Goal: Task Accomplishment & Management: Use online tool/utility

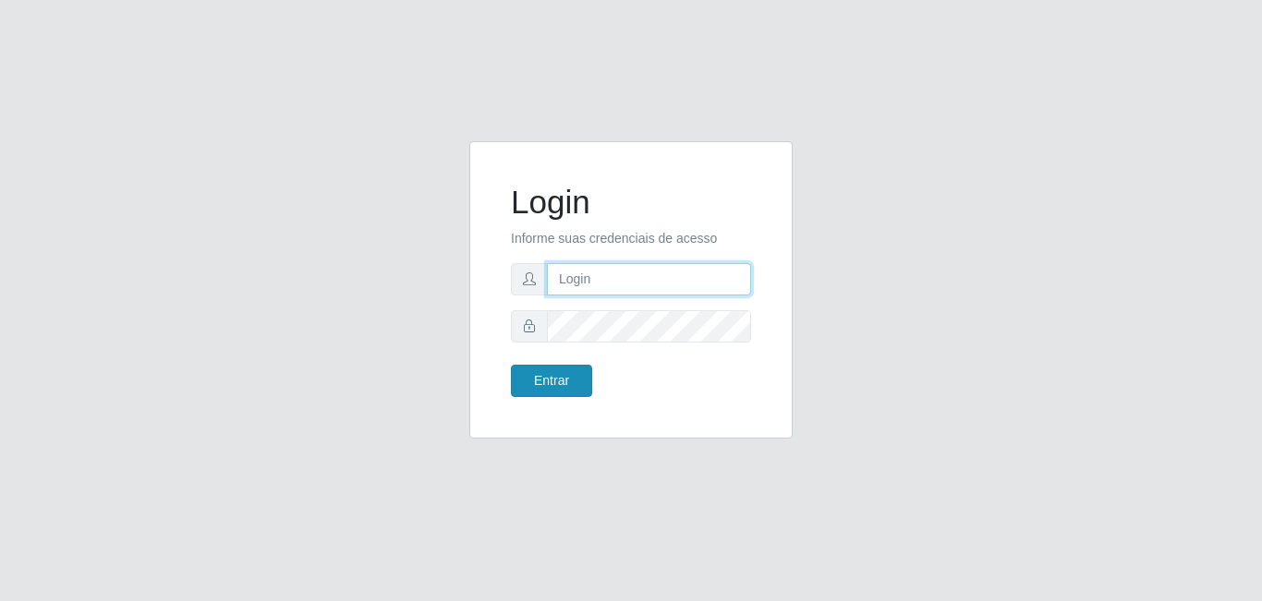
type input "[EMAIL_ADDRESS][DOMAIN_NAME]"
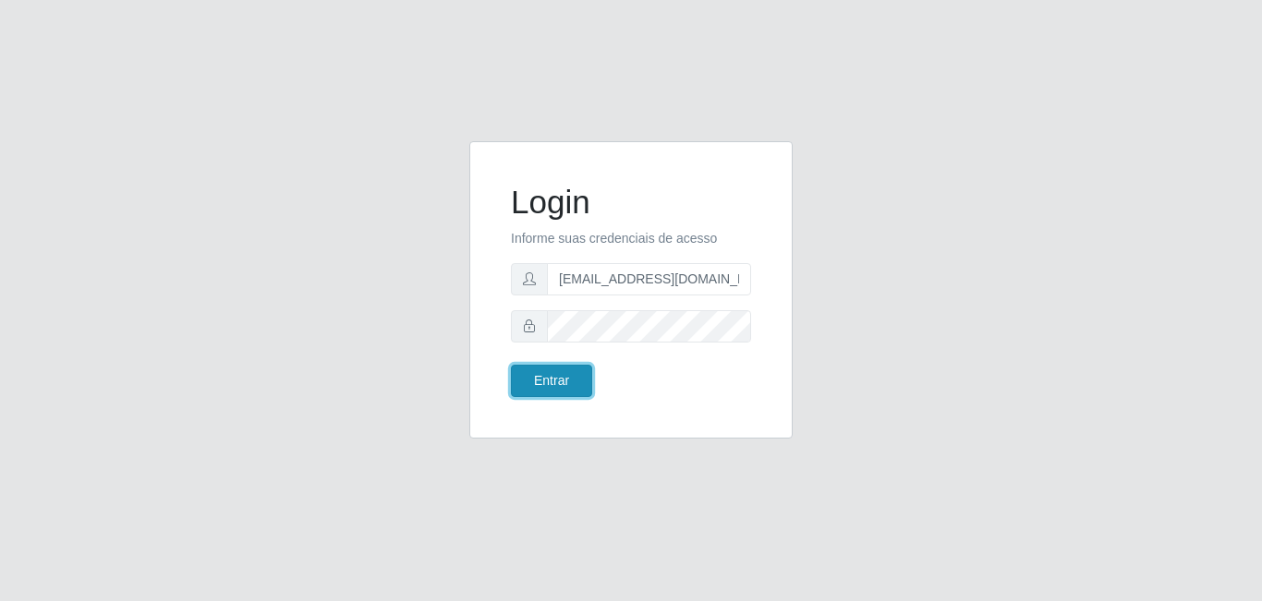
click at [550, 376] on button "Entrar" at bounding box center [551, 381] width 81 height 32
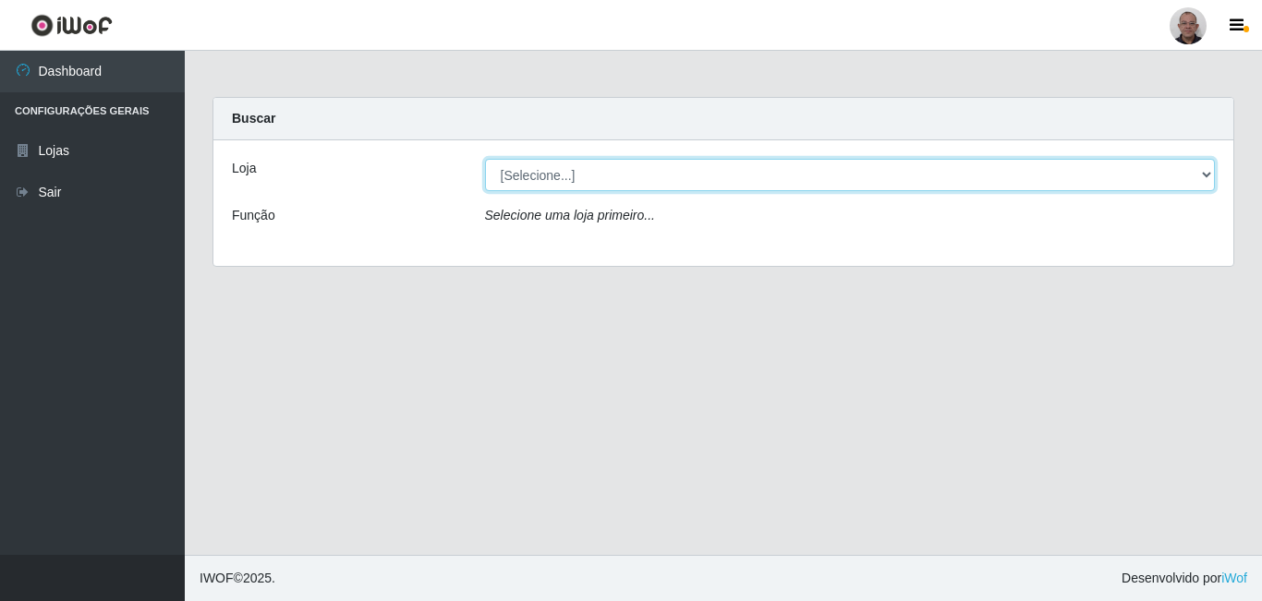
click at [588, 175] on select "[Selecione...] Mar Vermelho - Loja [DATE] Vermelho - Loja 05" at bounding box center [850, 175] width 730 height 32
select select "251"
click at [485, 159] on select "[Selecione...] Mar Vermelho - Loja [DATE] Vermelho - Loja 05" at bounding box center [850, 175] width 730 height 32
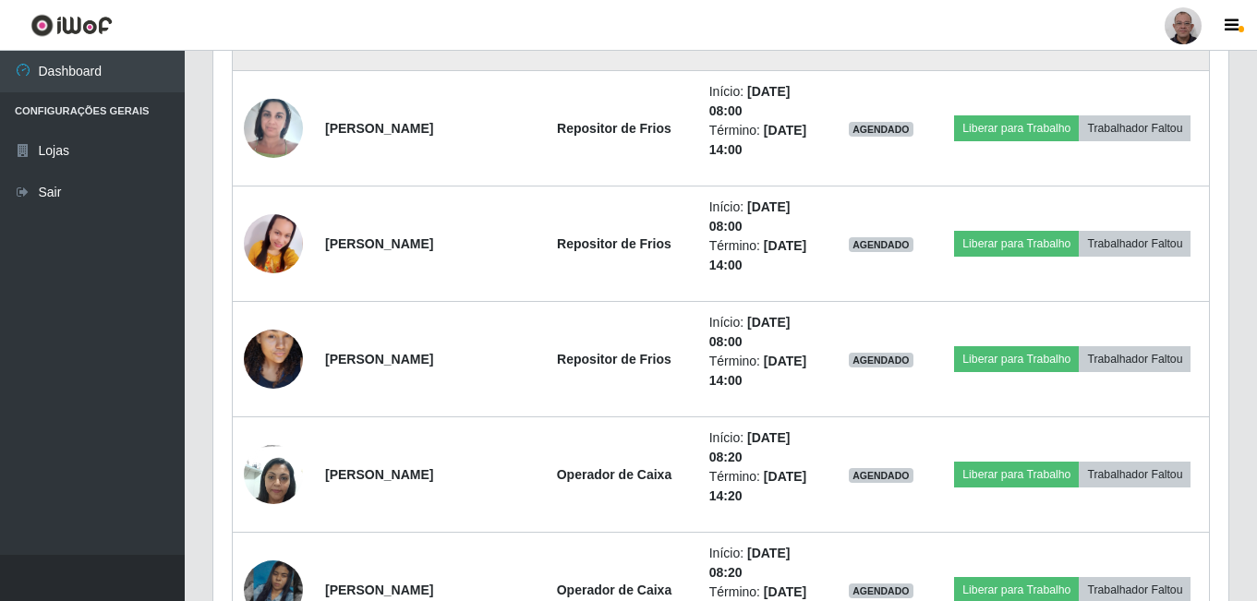
scroll to position [1755, 0]
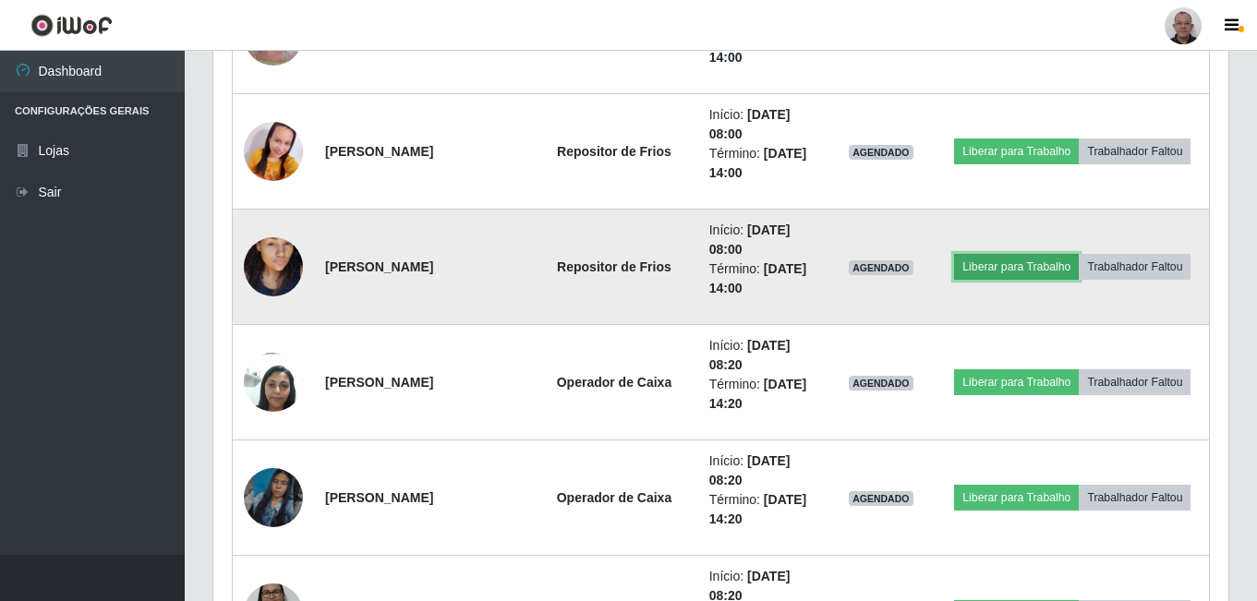
click at [752, 272] on button "Liberar para Trabalho" at bounding box center [1016, 267] width 125 height 26
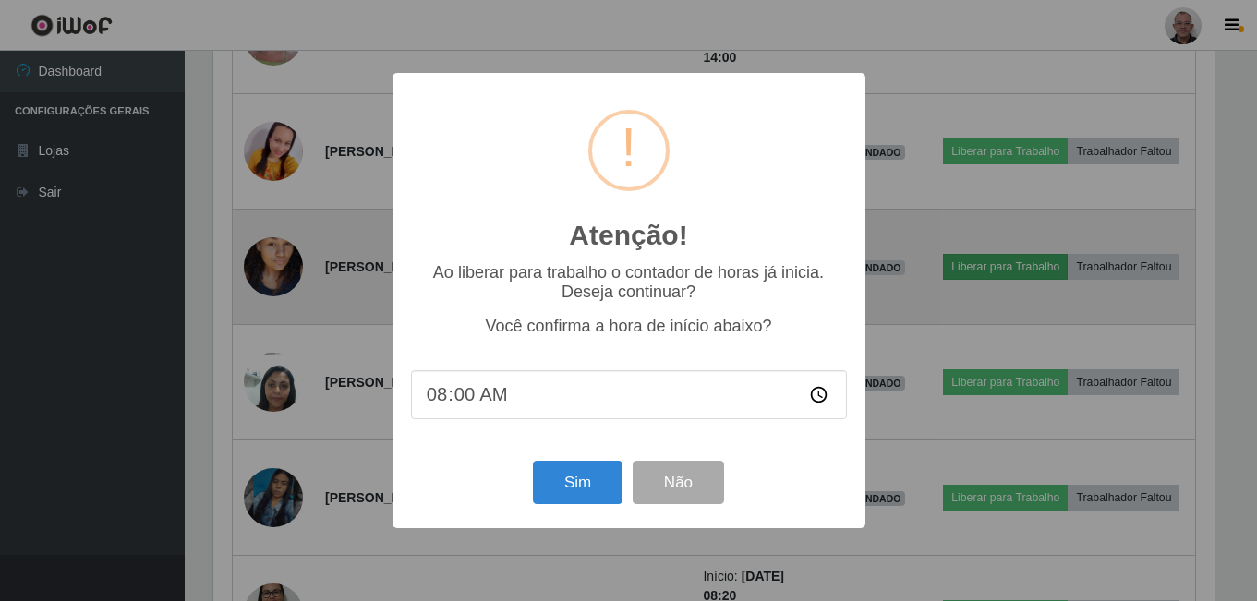
scroll to position [383, 1006]
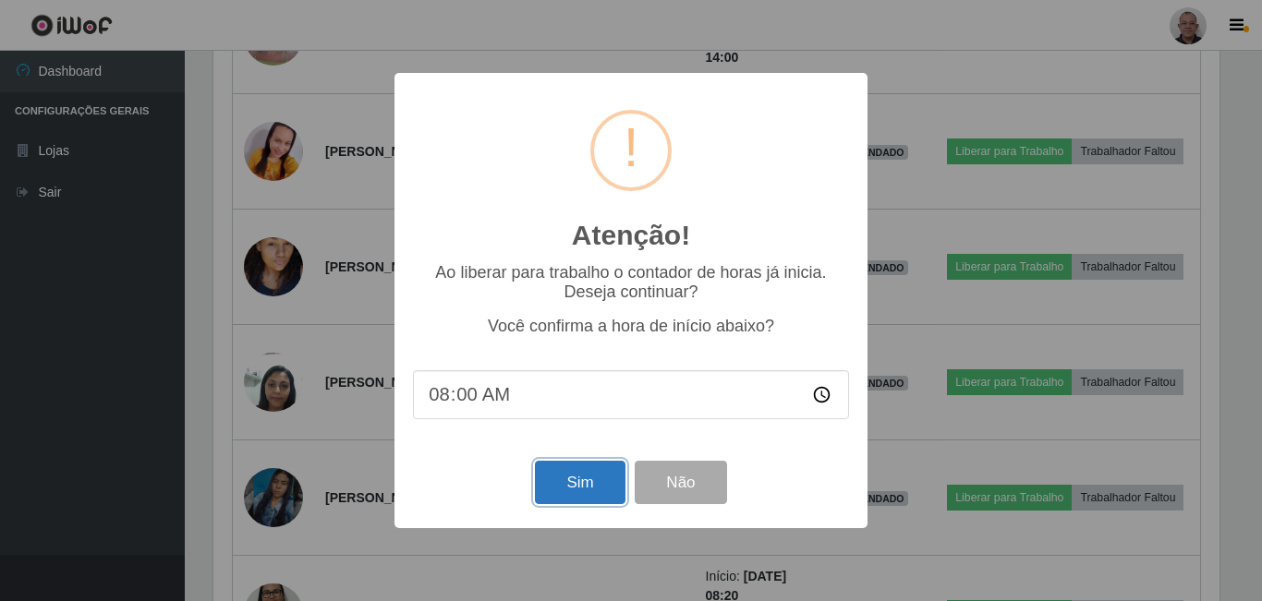
click at [579, 416] on button "Sim" at bounding box center [580, 482] width 90 height 43
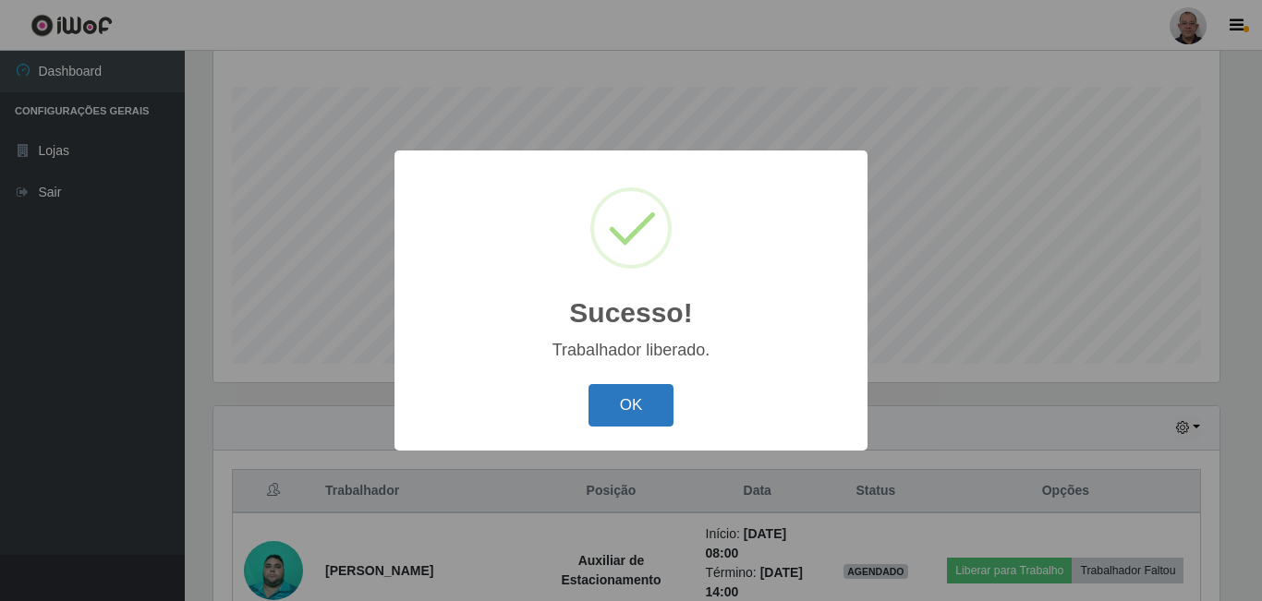
click at [646, 416] on button "OK" at bounding box center [631, 405] width 86 height 43
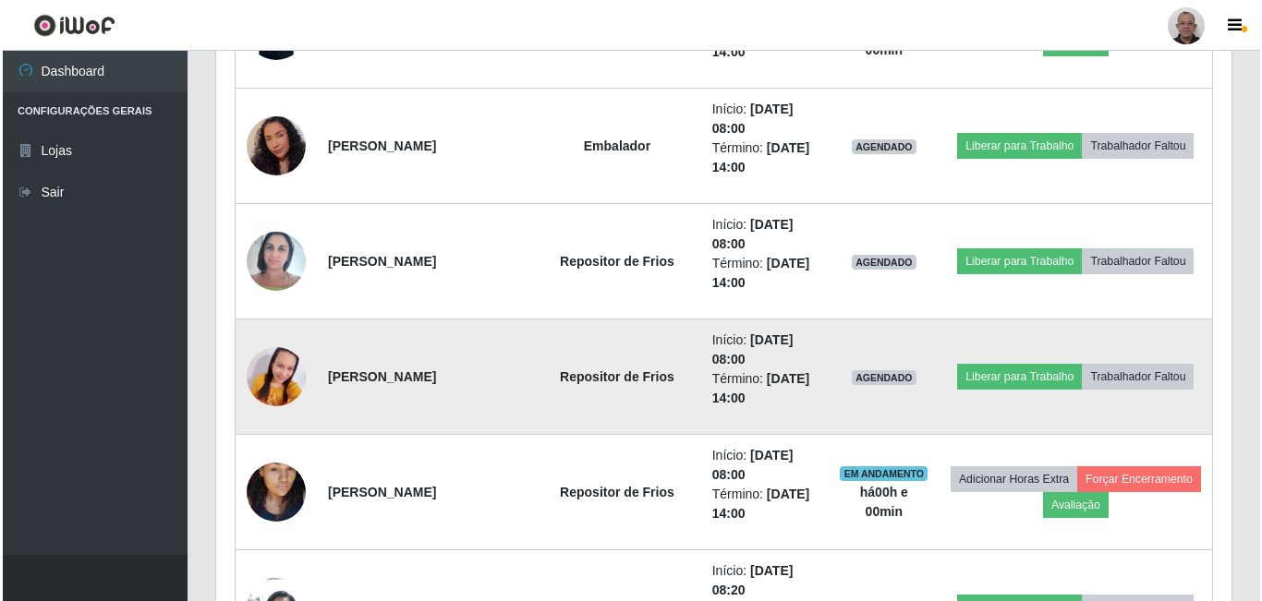
scroll to position [1589, 0]
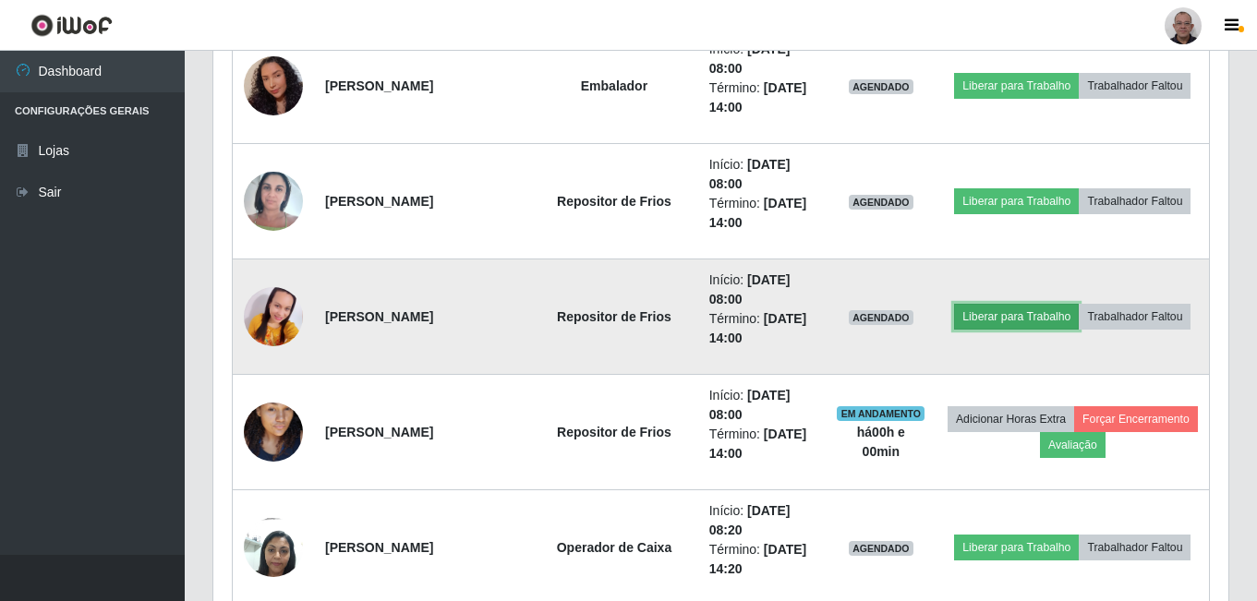
click at [752, 323] on button "Liberar para Trabalho" at bounding box center [1016, 317] width 125 height 26
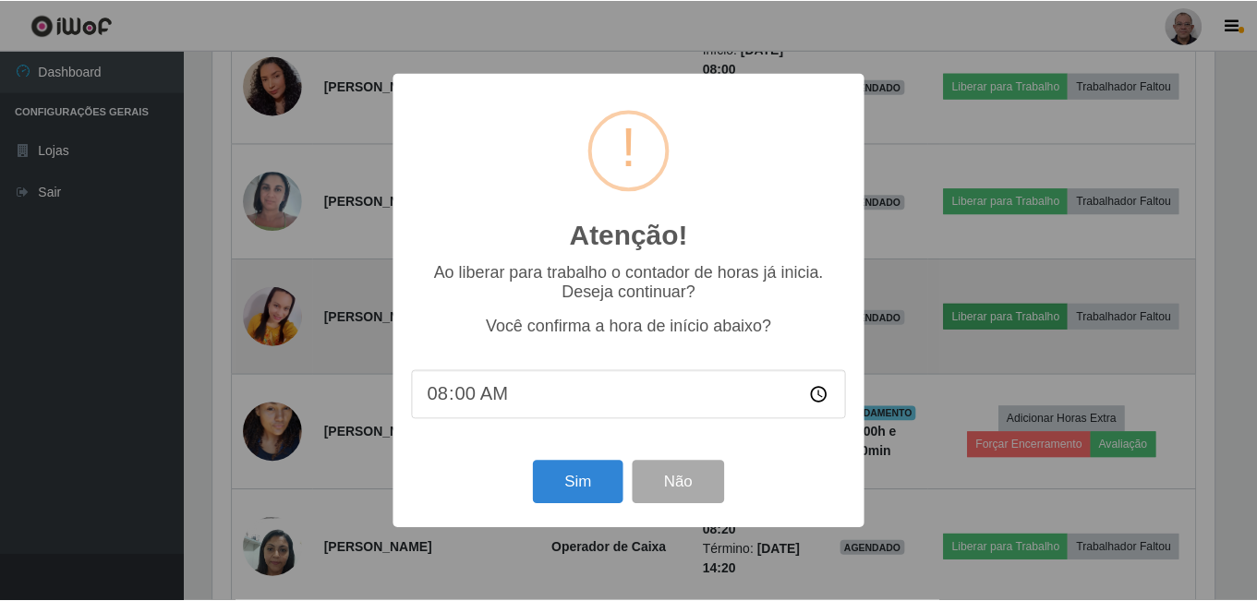
scroll to position [383, 1006]
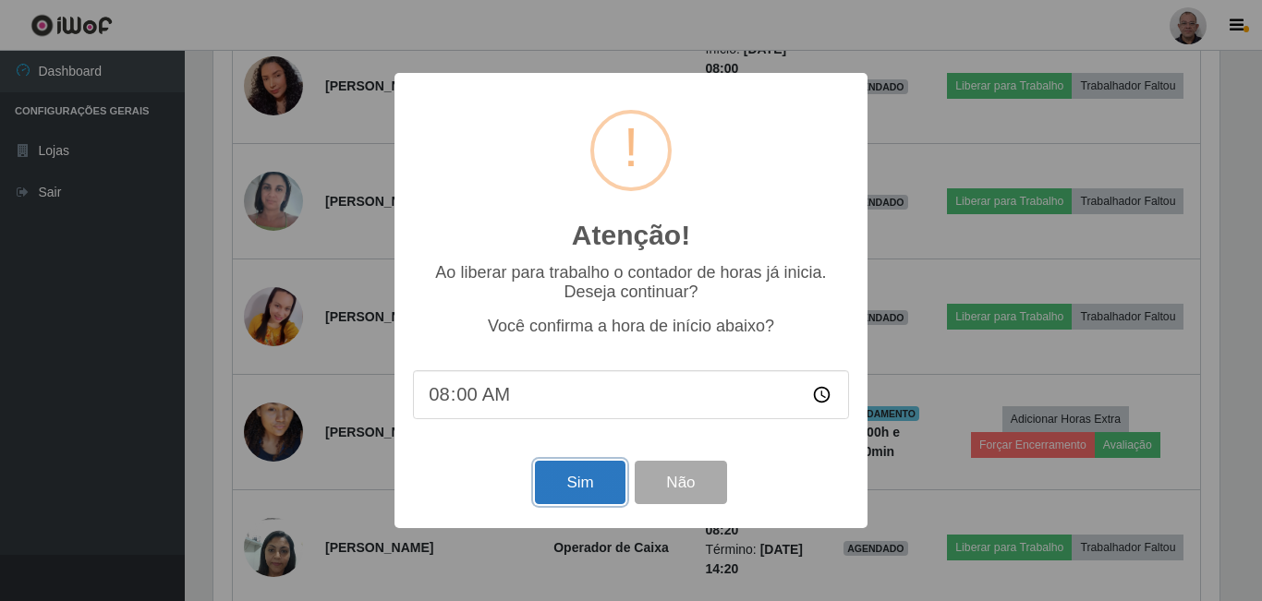
click at [573, 416] on button "Sim" at bounding box center [580, 482] width 90 height 43
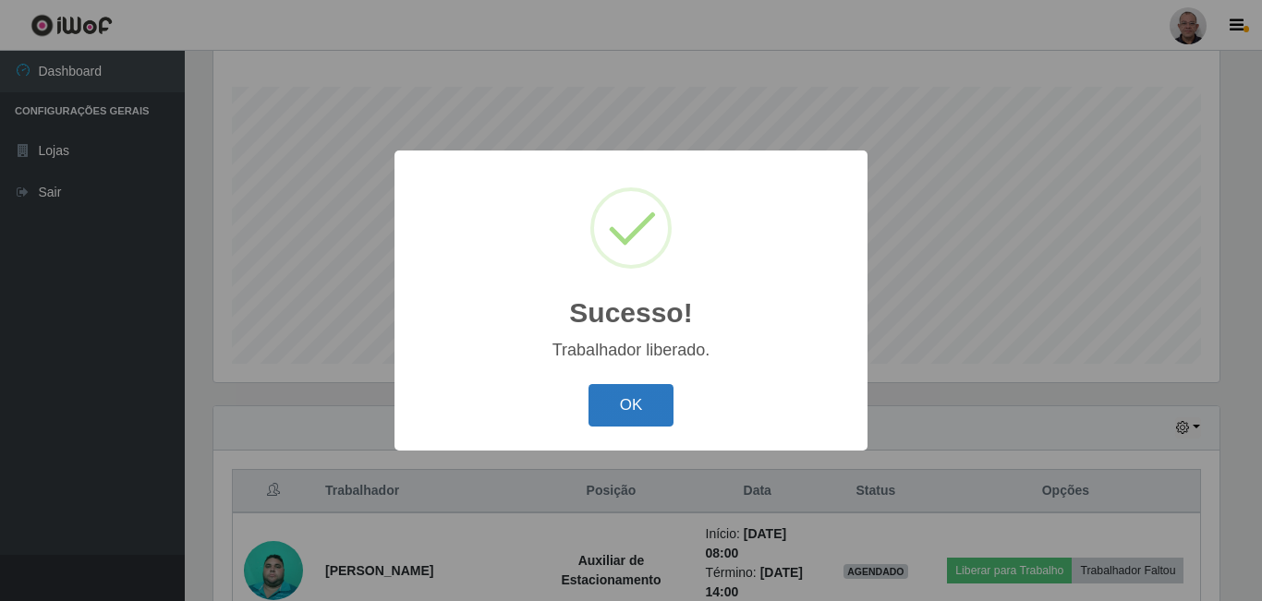
click at [645, 416] on button "OK" at bounding box center [631, 405] width 86 height 43
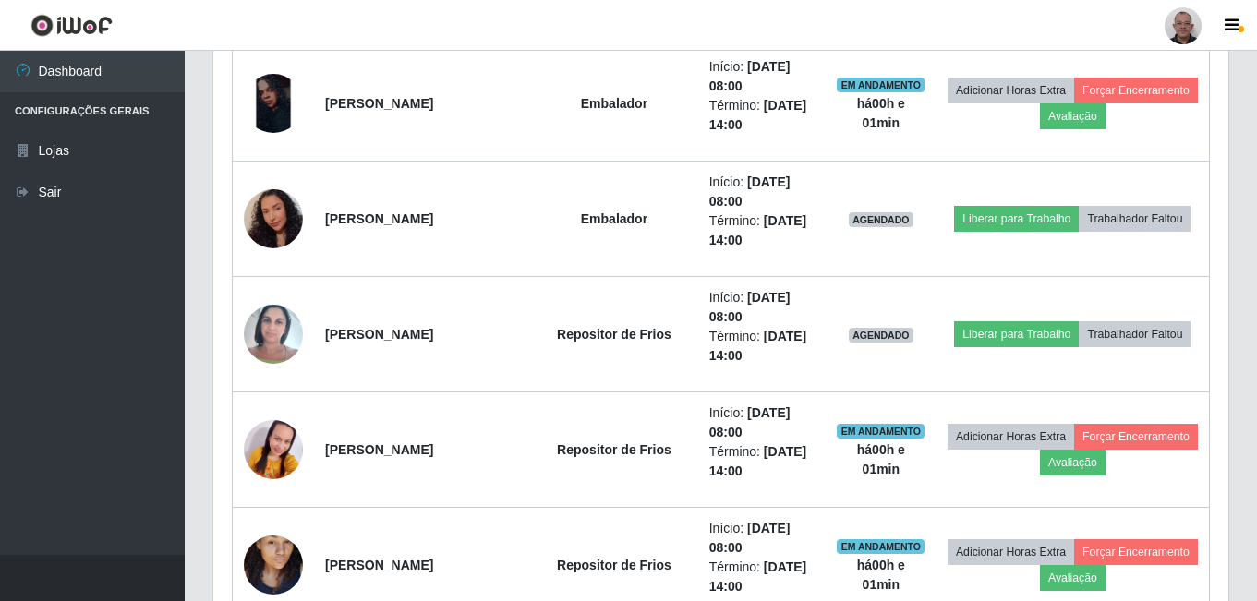
scroll to position [1497, 0]
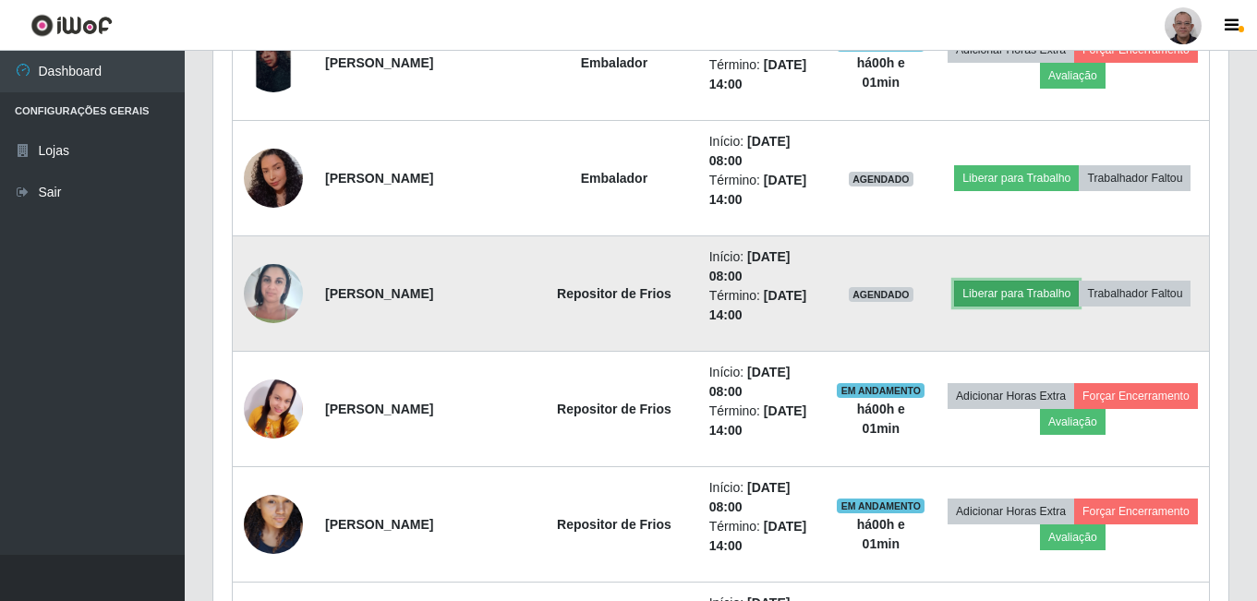
click at [752, 297] on button "Liberar para Trabalho" at bounding box center [1016, 294] width 125 height 26
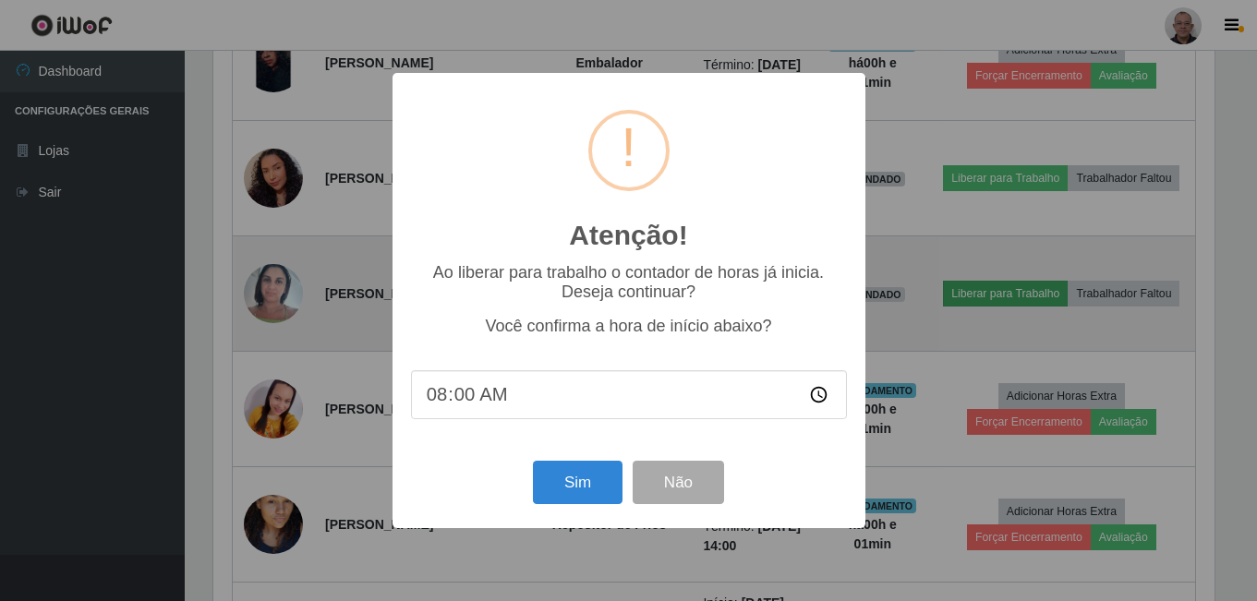
scroll to position [383, 1006]
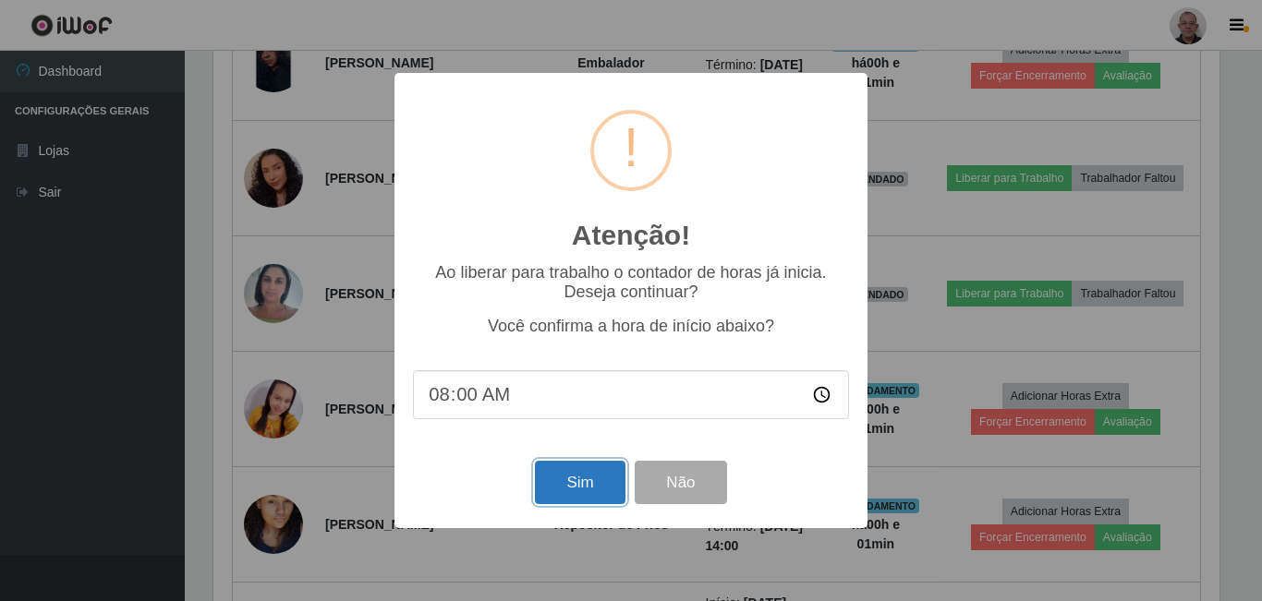
click at [583, 416] on button "Sim" at bounding box center [580, 482] width 90 height 43
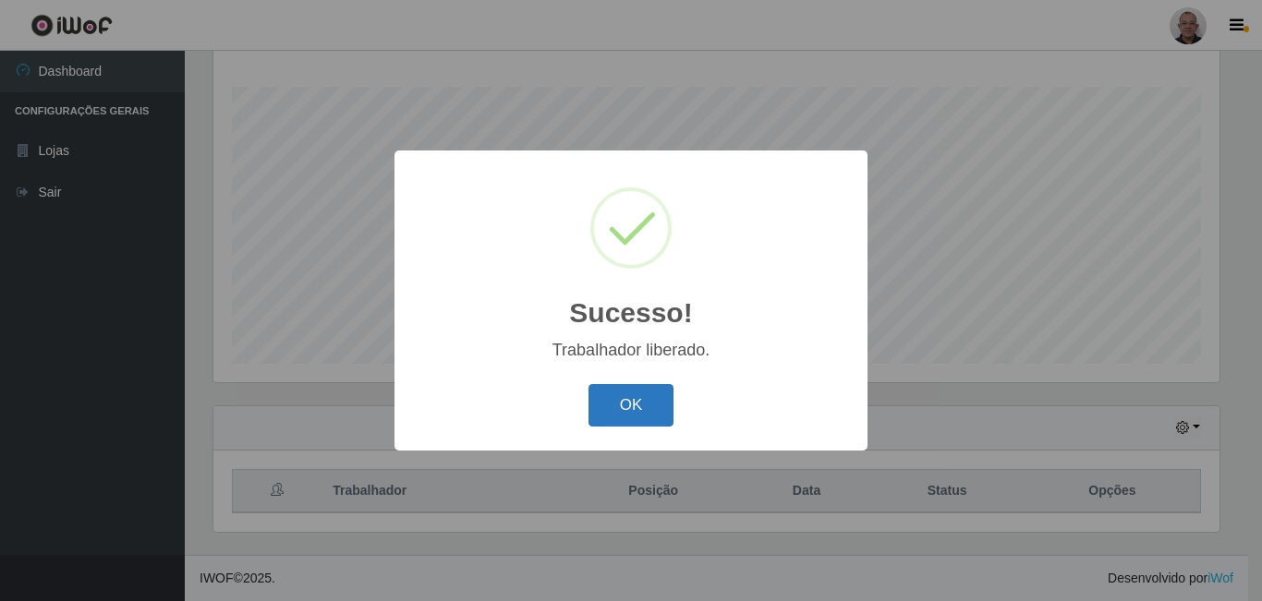
click at [598, 416] on button "OK" at bounding box center [631, 405] width 86 height 43
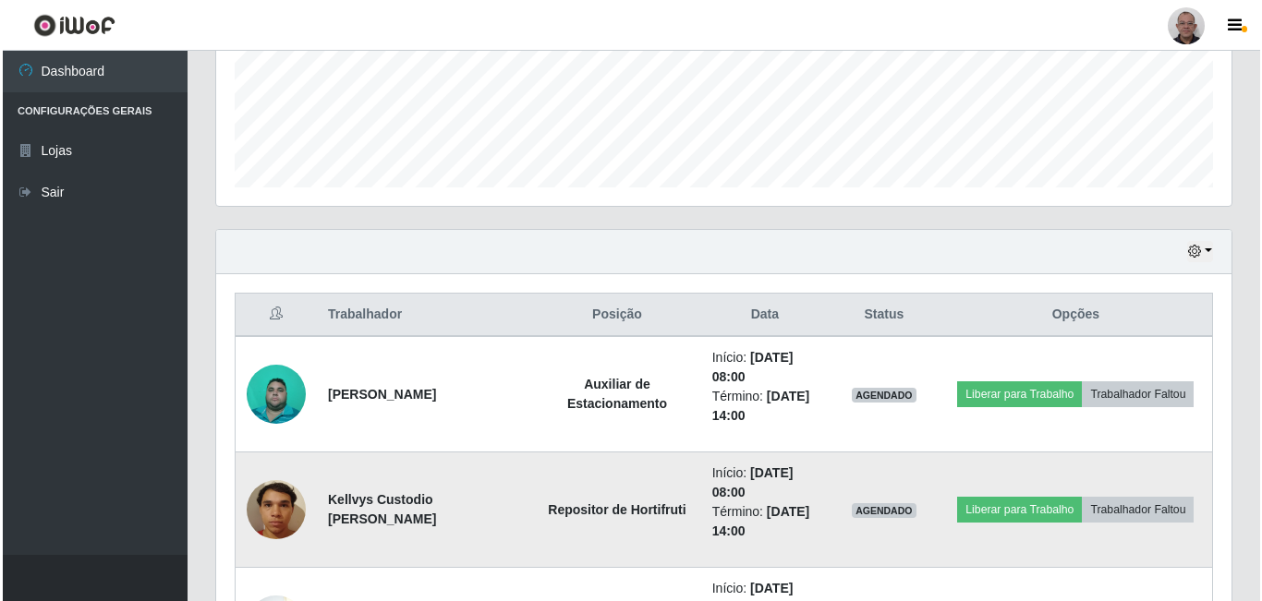
scroll to position [573, 0]
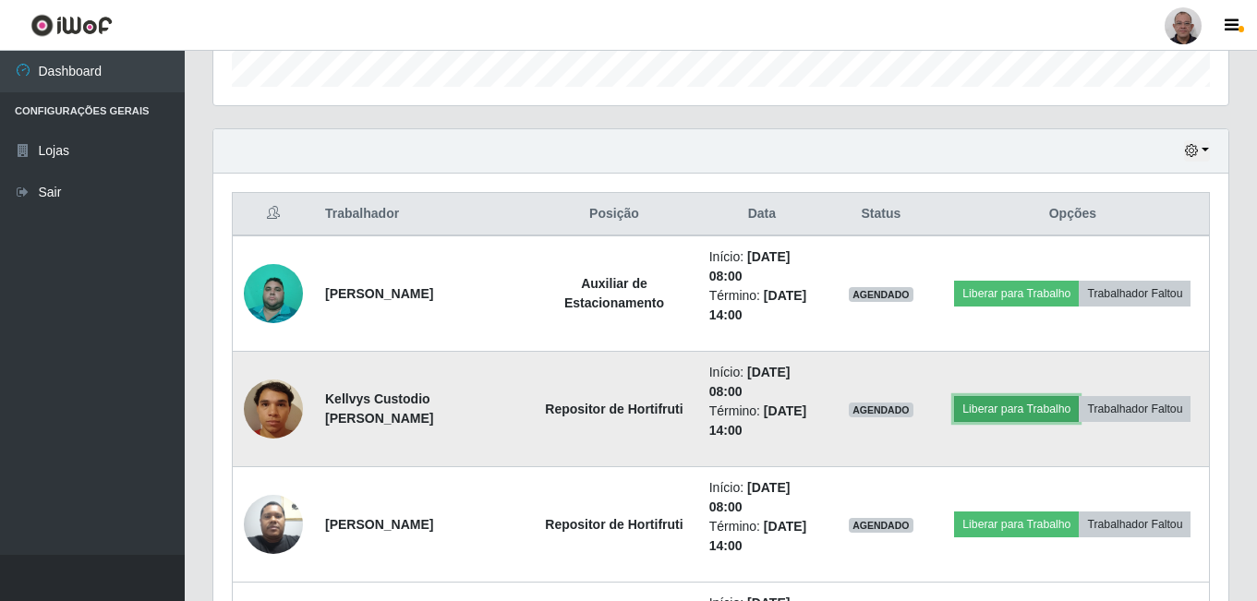
click at [752, 413] on button "Liberar para Trabalho" at bounding box center [1016, 409] width 125 height 26
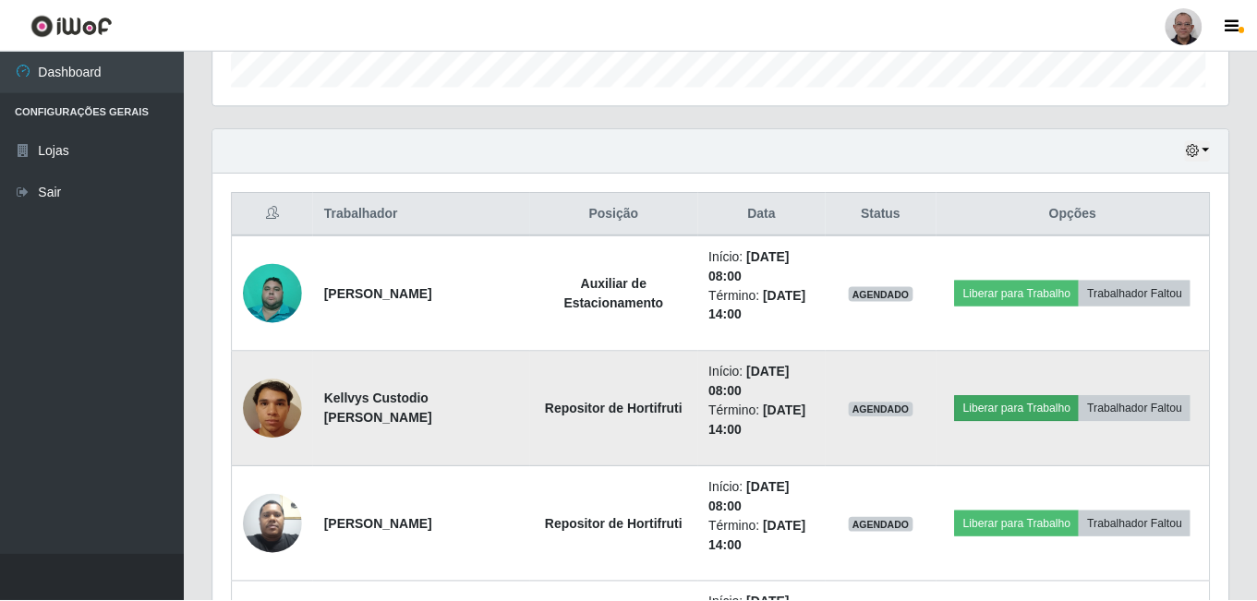
scroll to position [383, 1006]
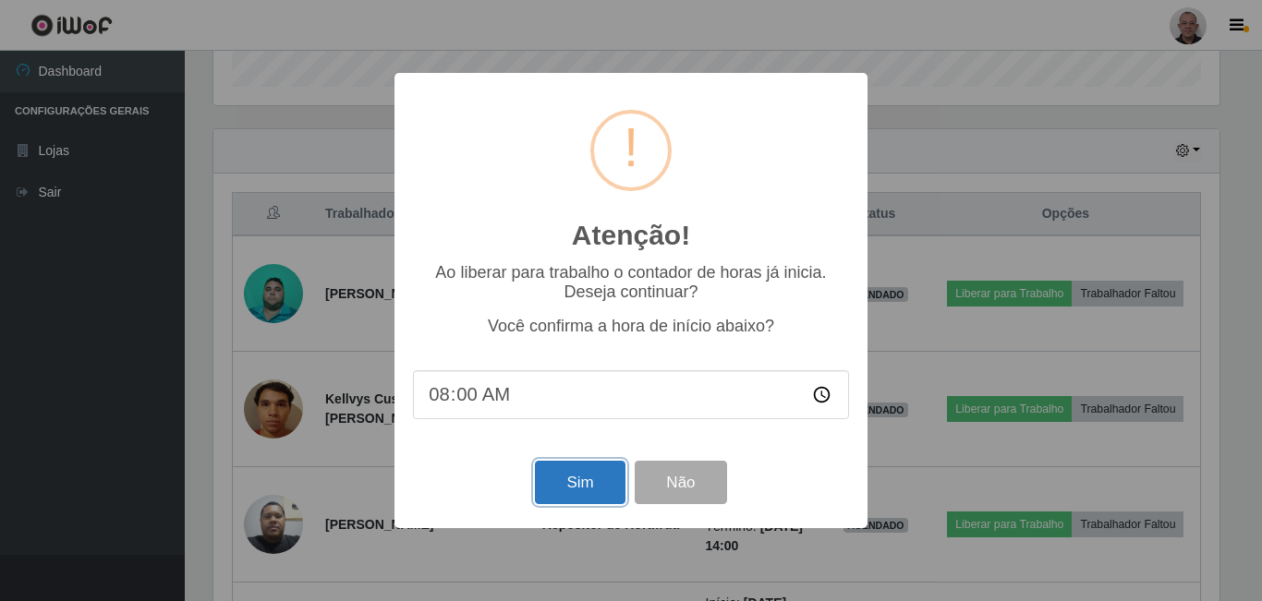
click at [557, 416] on button "Sim" at bounding box center [580, 482] width 90 height 43
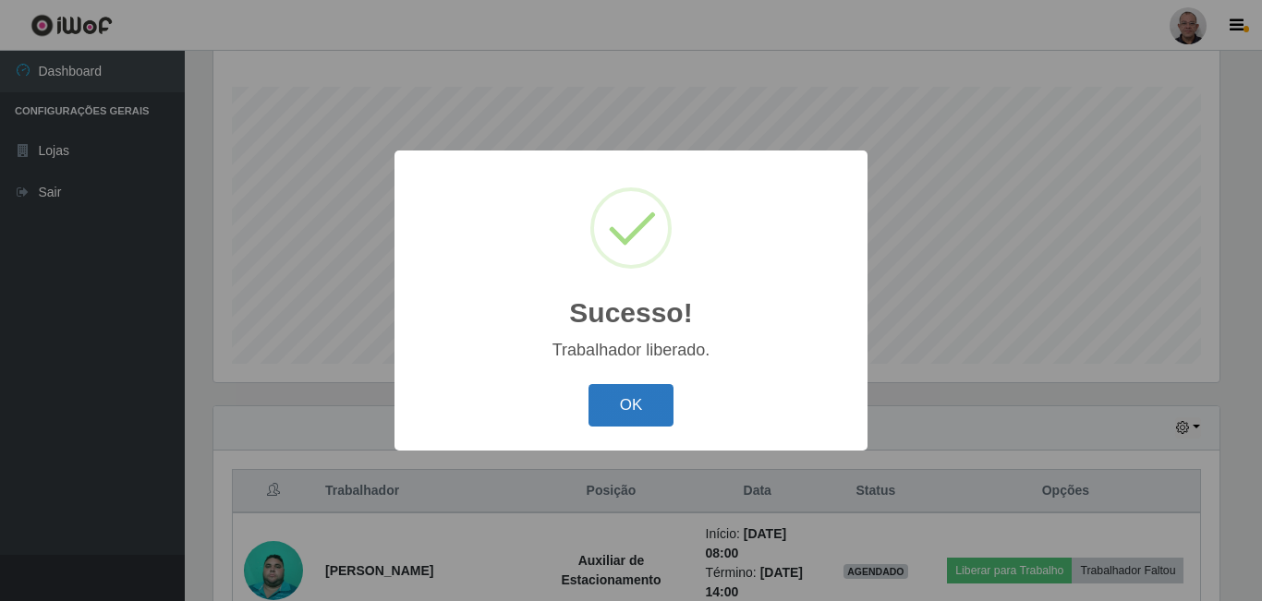
click at [614, 413] on button "OK" at bounding box center [631, 405] width 86 height 43
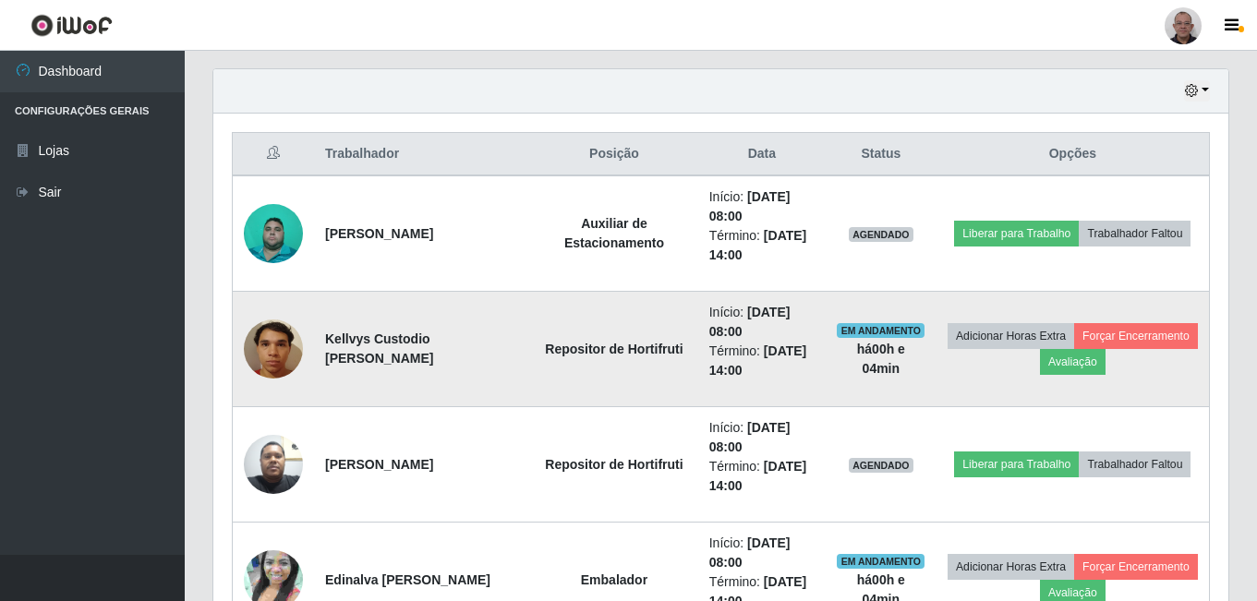
scroll to position [666, 0]
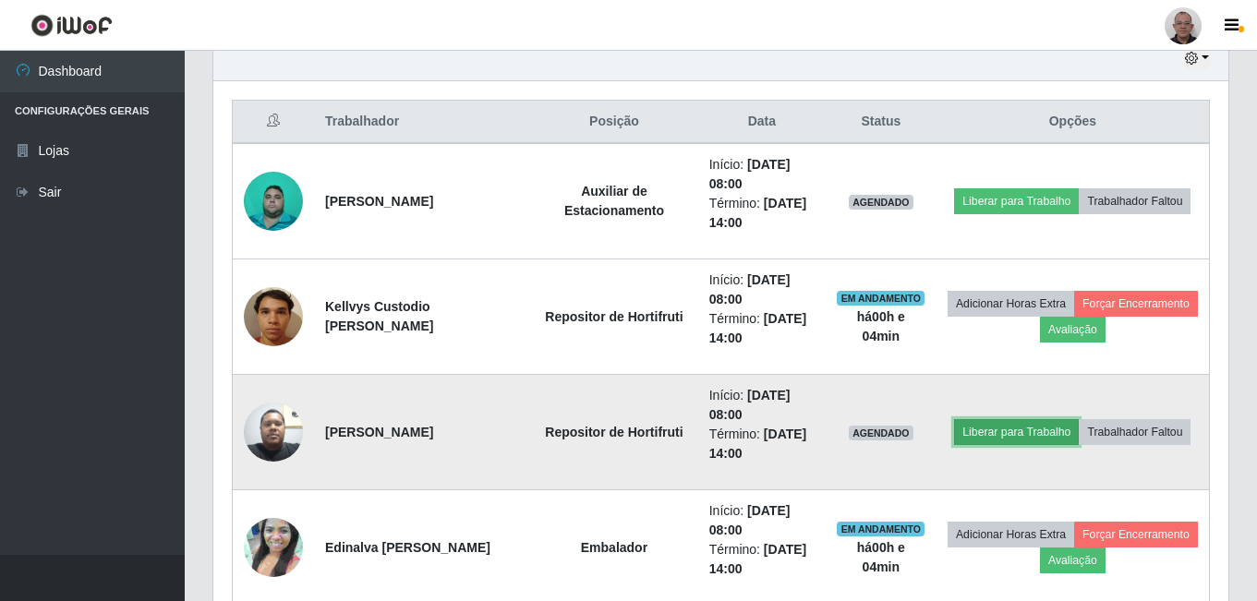
click at [752, 416] on button "Liberar para Trabalho" at bounding box center [1016, 432] width 125 height 26
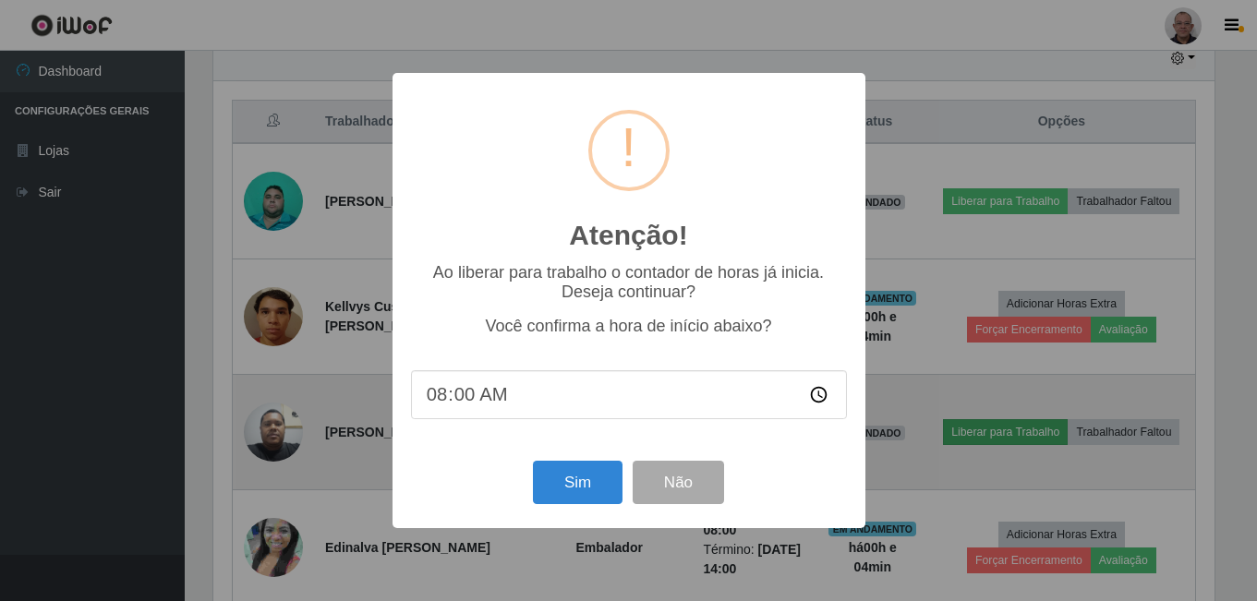
scroll to position [383, 1006]
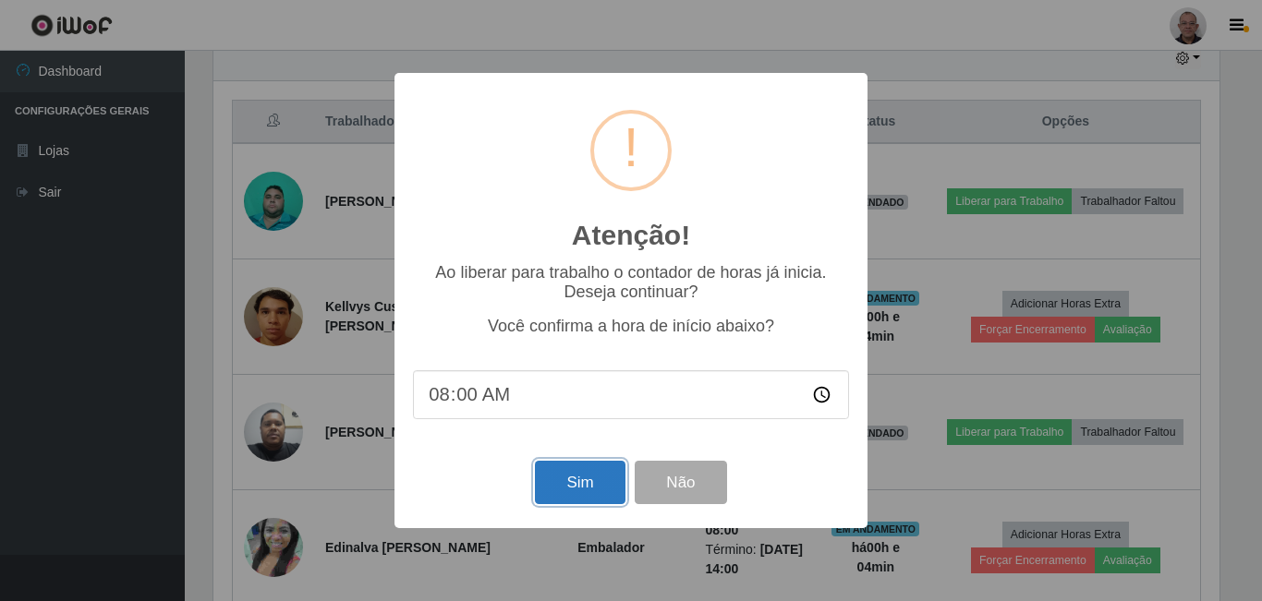
click at [580, 416] on button "Sim" at bounding box center [580, 482] width 90 height 43
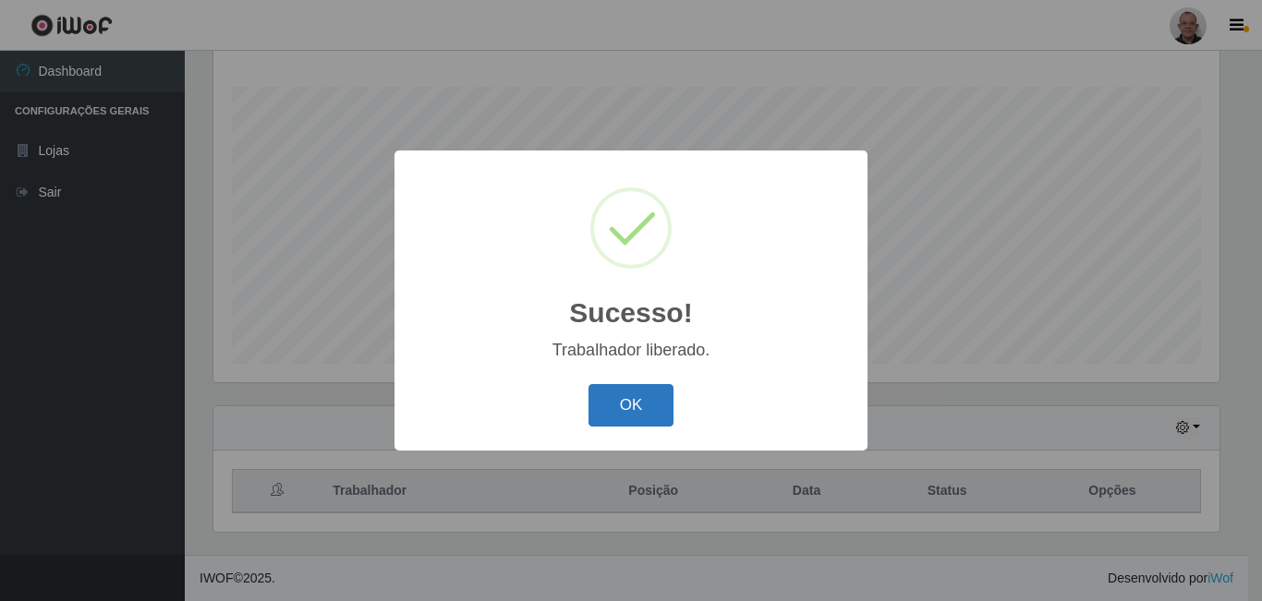
click at [628, 416] on button "OK" at bounding box center [631, 405] width 86 height 43
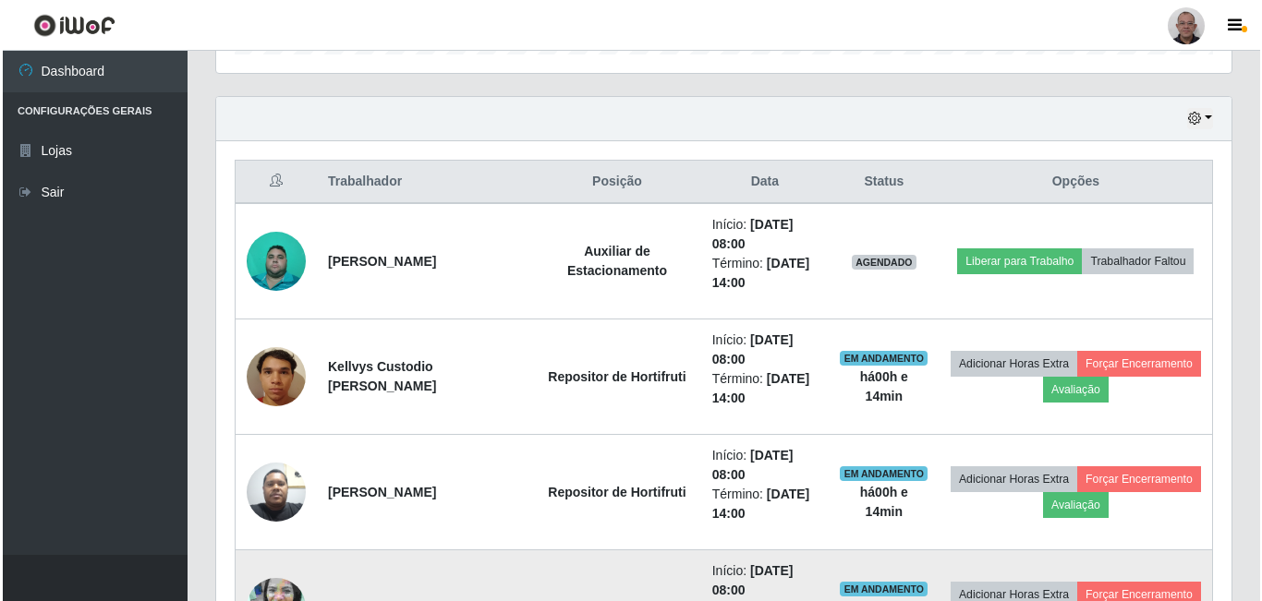
scroll to position [573, 0]
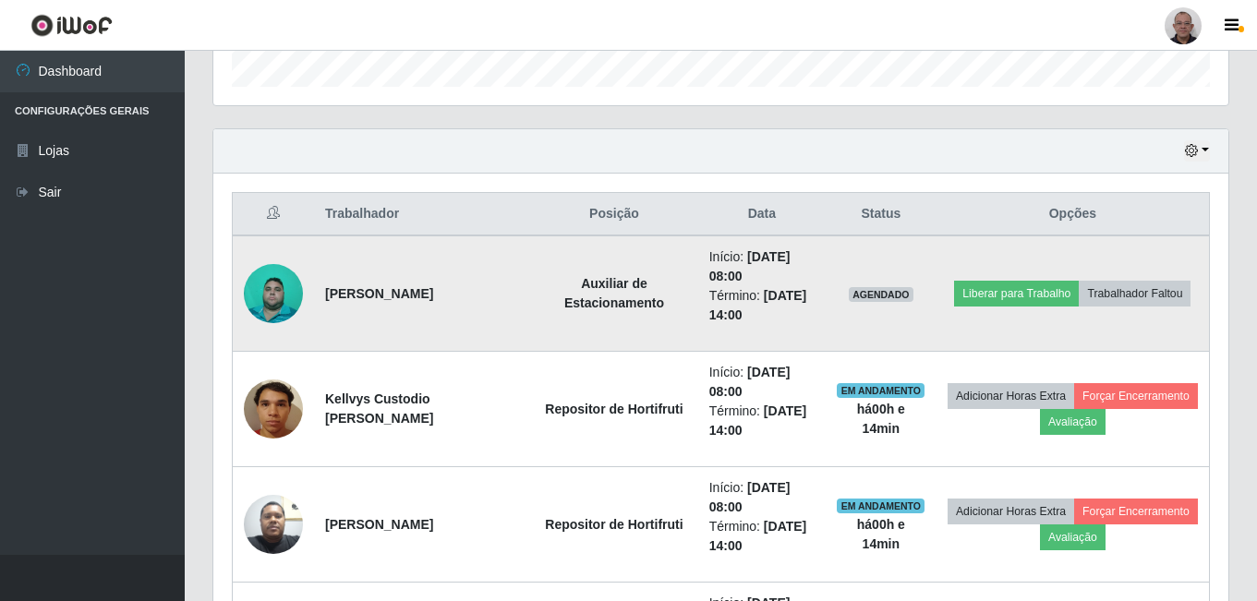
click at [284, 305] on img at bounding box center [273, 294] width 59 height 78
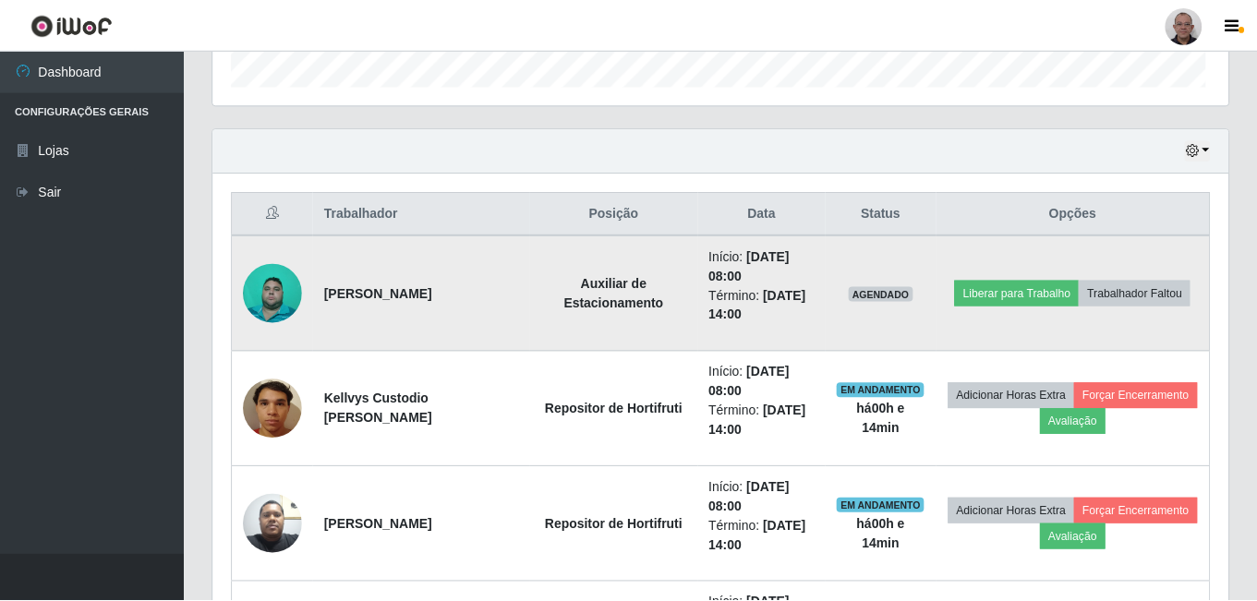
scroll to position [383, 1006]
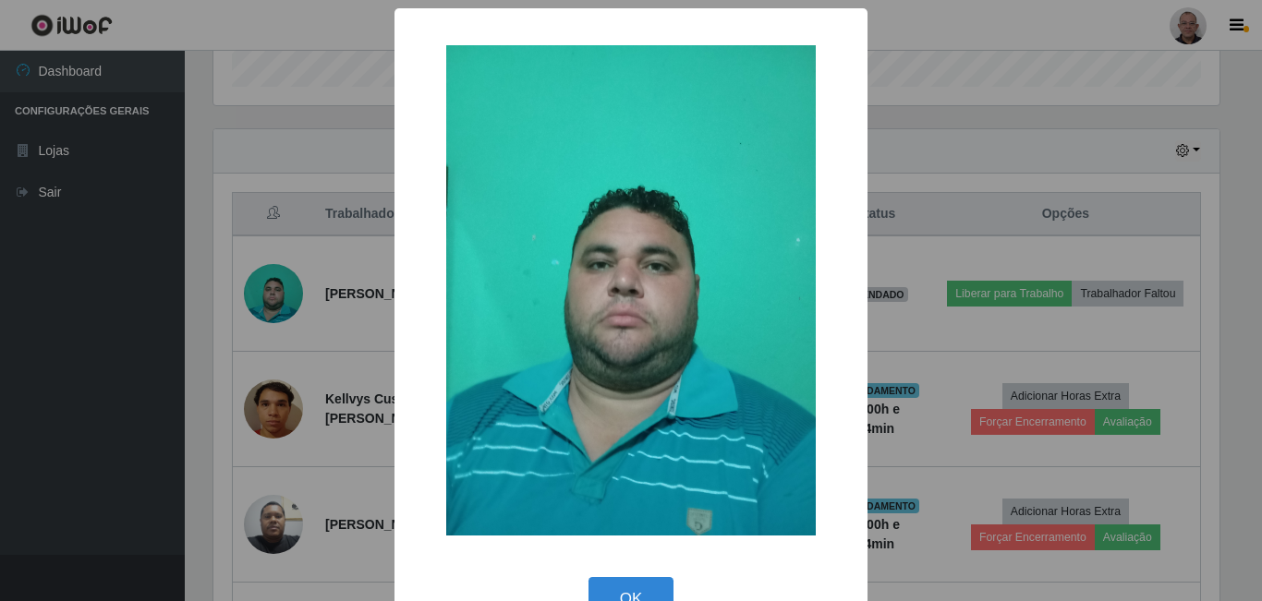
click at [336, 346] on div "× OK Cancel" at bounding box center [631, 300] width 1262 height 601
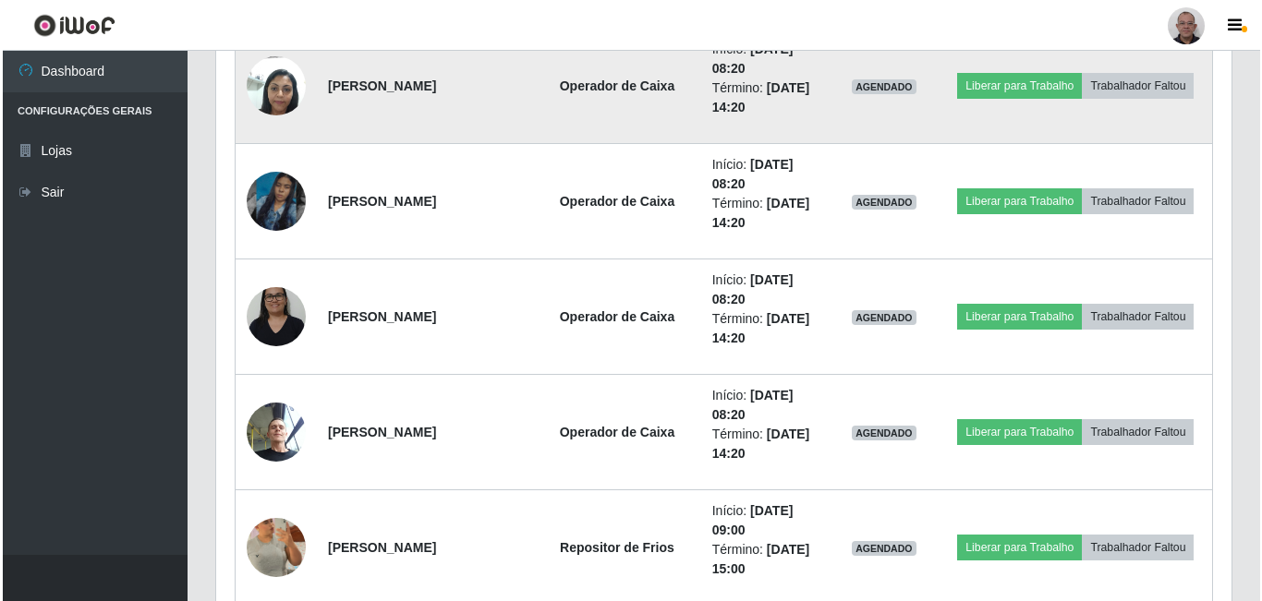
scroll to position [2143, 0]
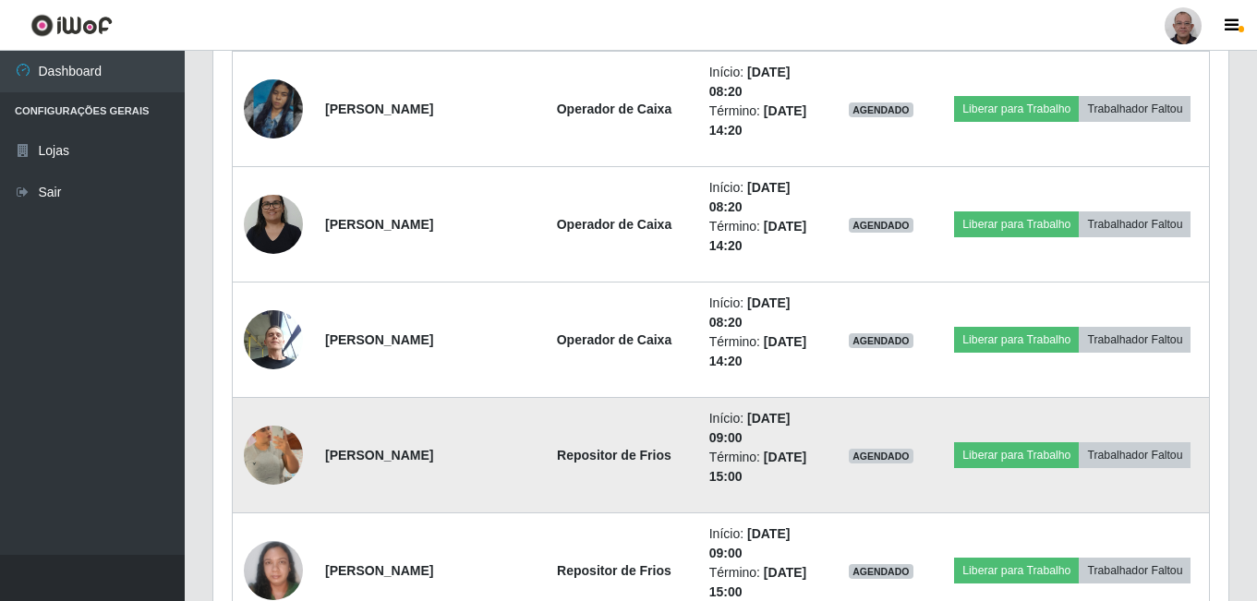
click at [268, 416] on img at bounding box center [273, 455] width 59 height 82
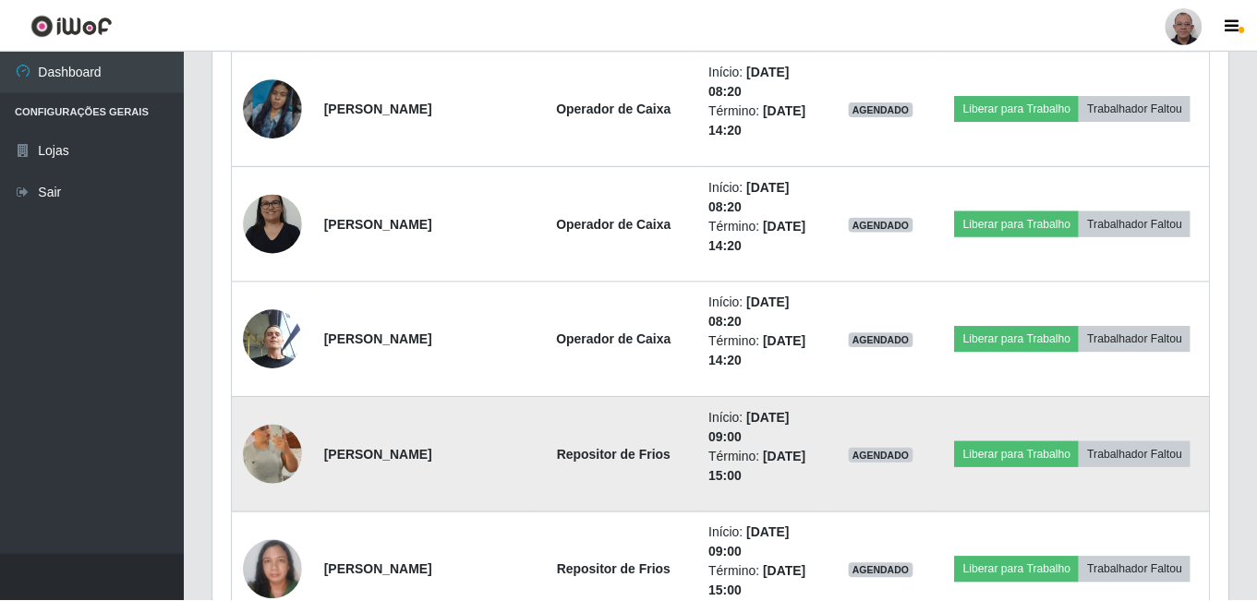
scroll to position [383, 1006]
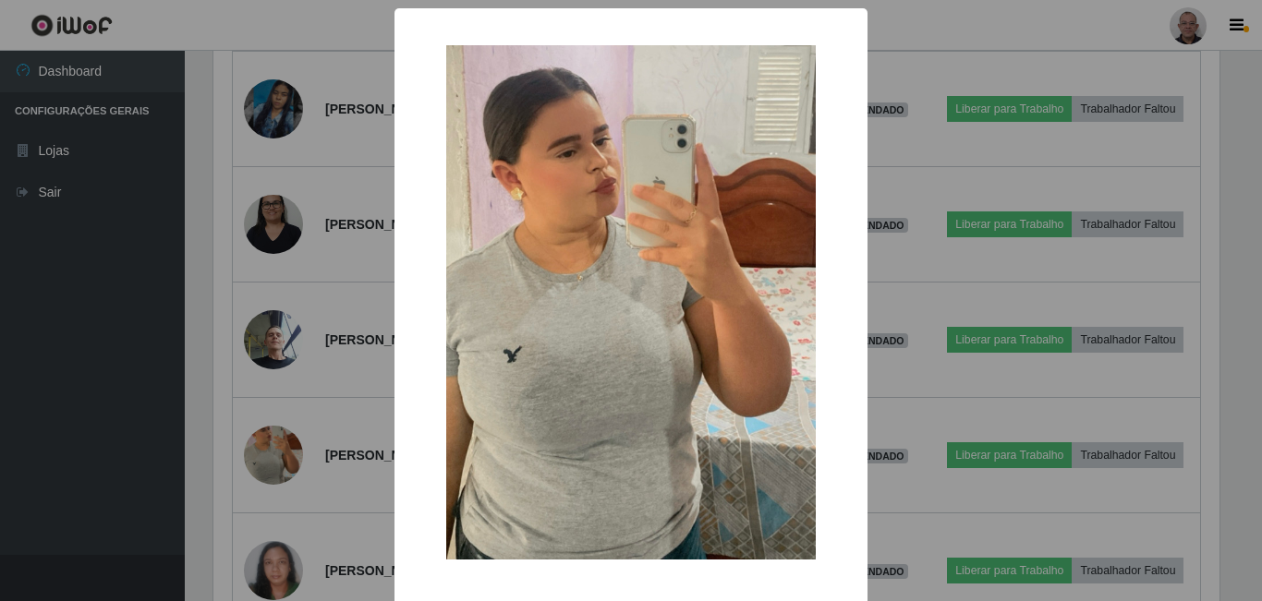
click at [321, 416] on div "× OK Cancel" at bounding box center [631, 300] width 1262 height 601
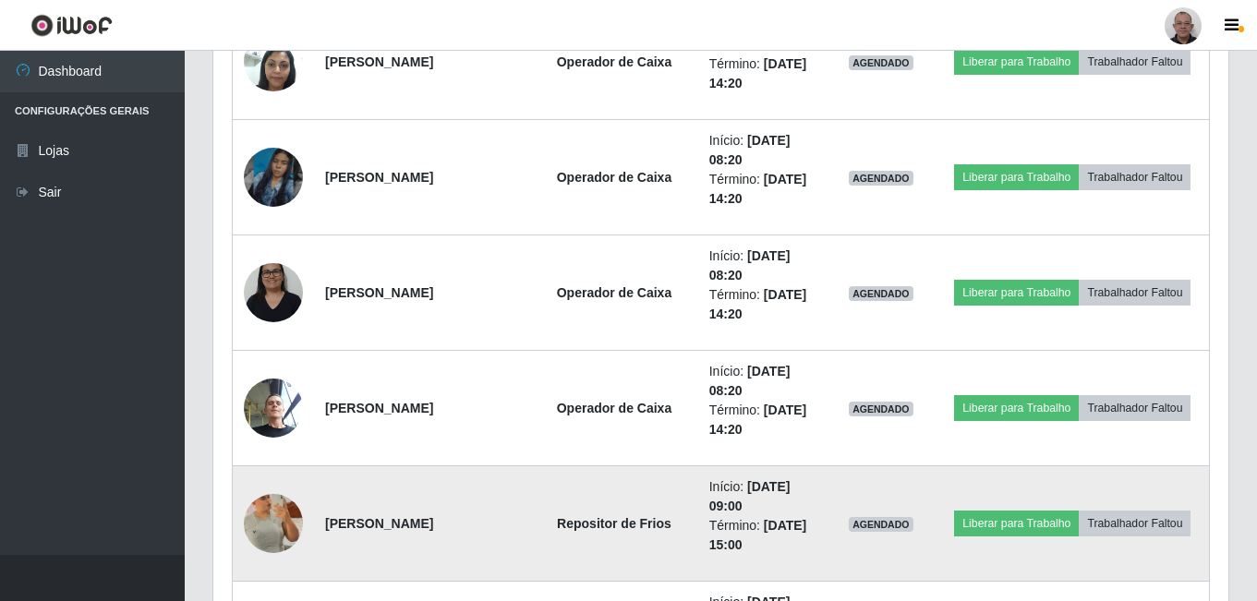
scroll to position [1959, 0]
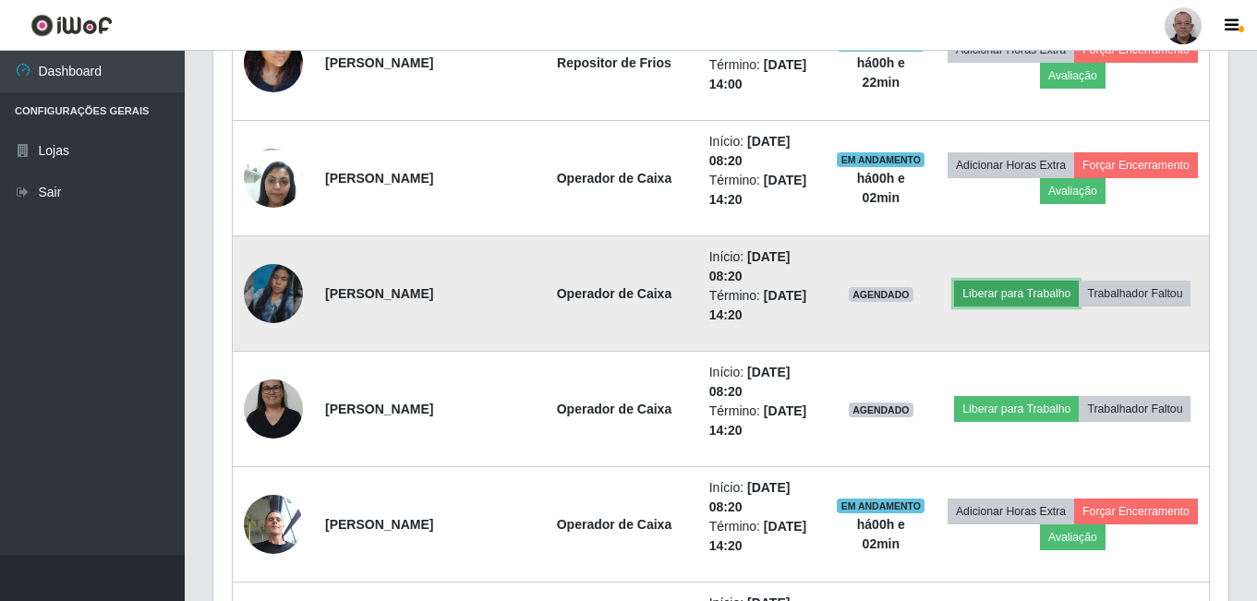
click at [752, 294] on button "Liberar para Trabalho" at bounding box center [1016, 294] width 125 height 26
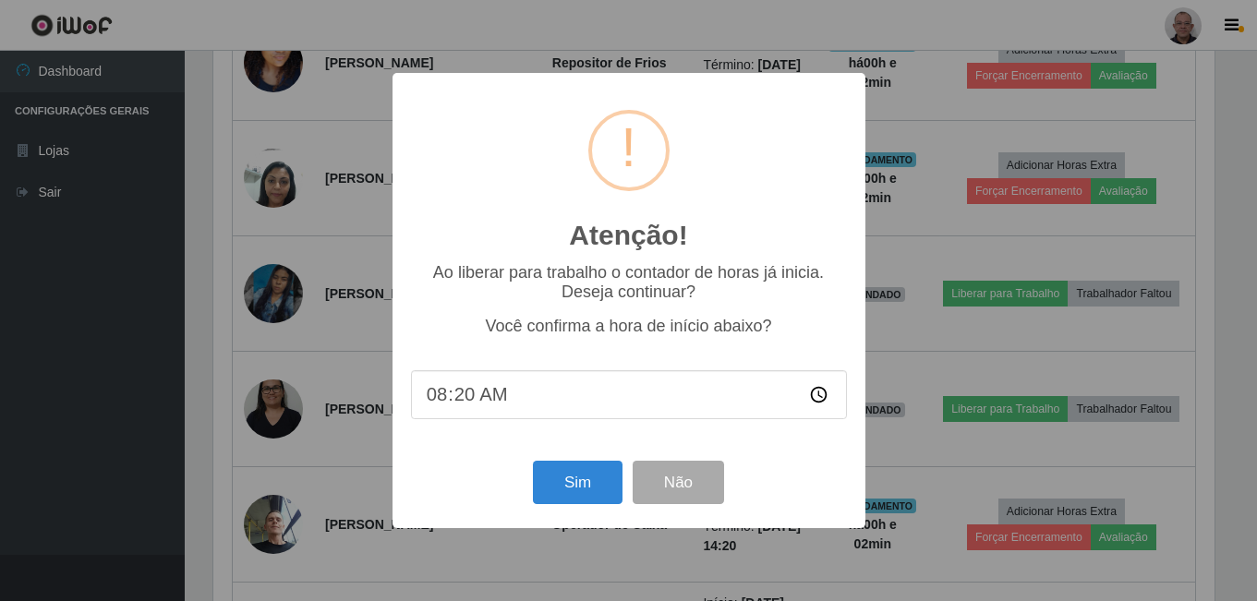
scroll to position [383, 1006]
click at [569, 416] on button "Sim" at bounding box center [580, 482] width 90 height 43
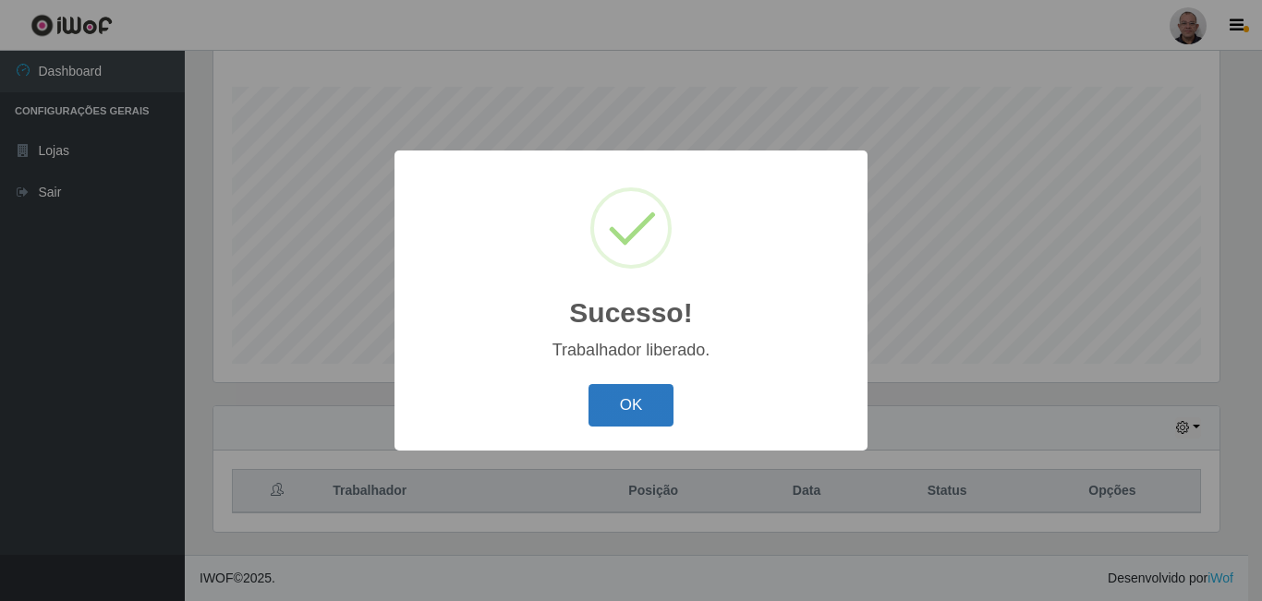
click at [611, 414] on button "OK" at bounding box center [631, 405] width 86 height 43
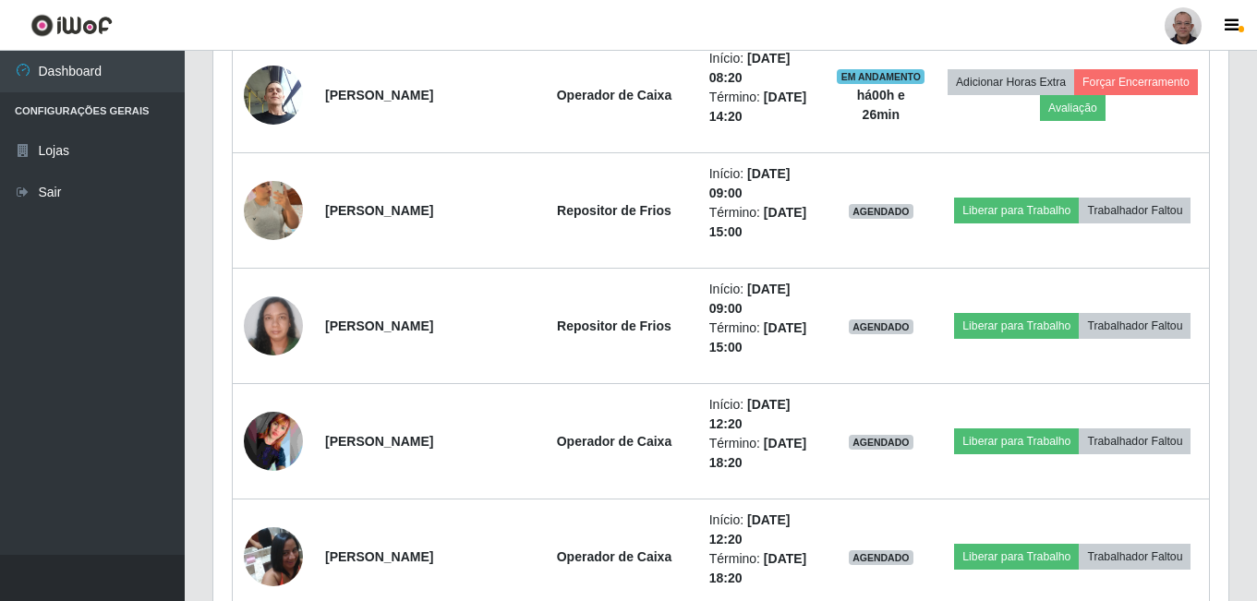
scroll to position [2420, 0]
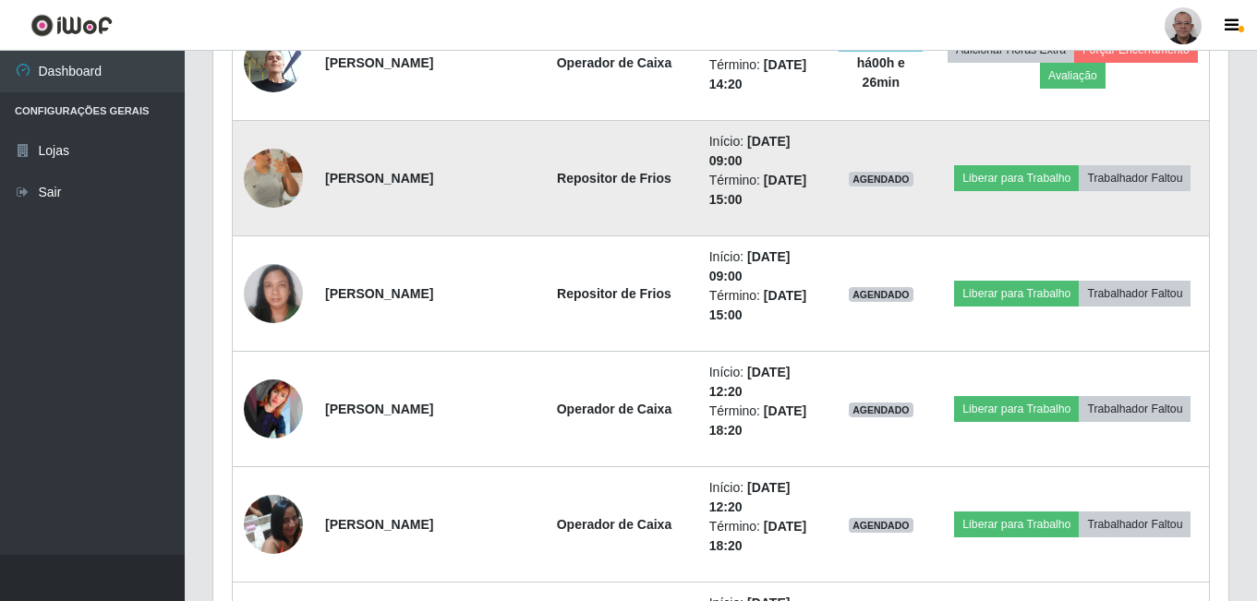
click at [265, 171] on img at bounding box center [273, 178] width 59 height 82
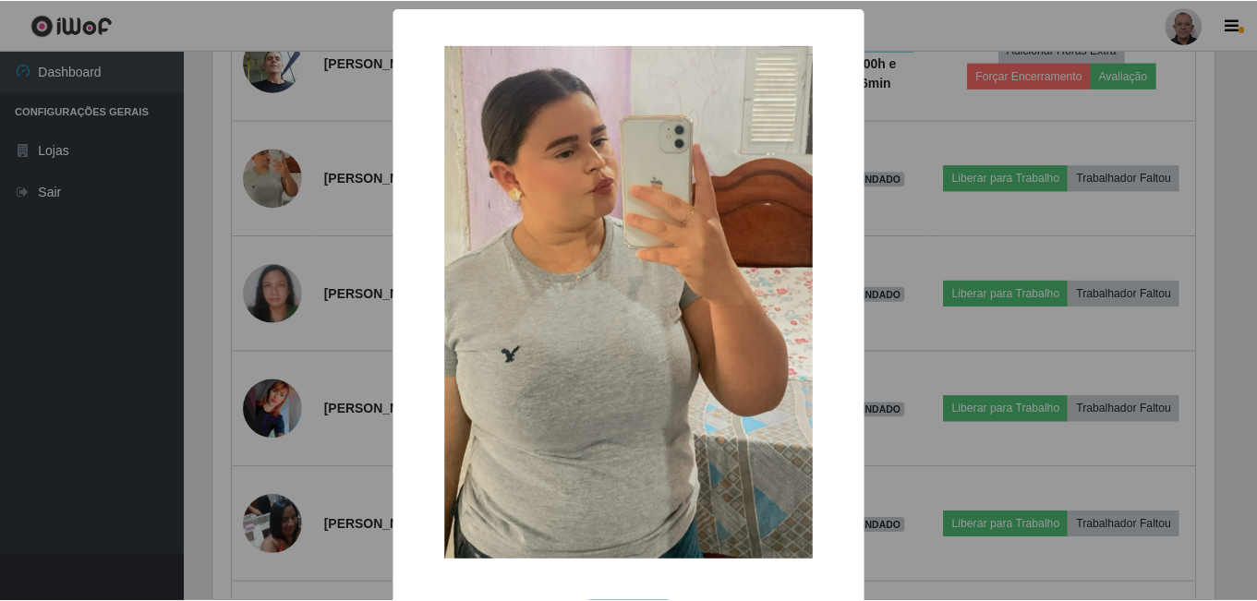
scroll to position [75, 0]
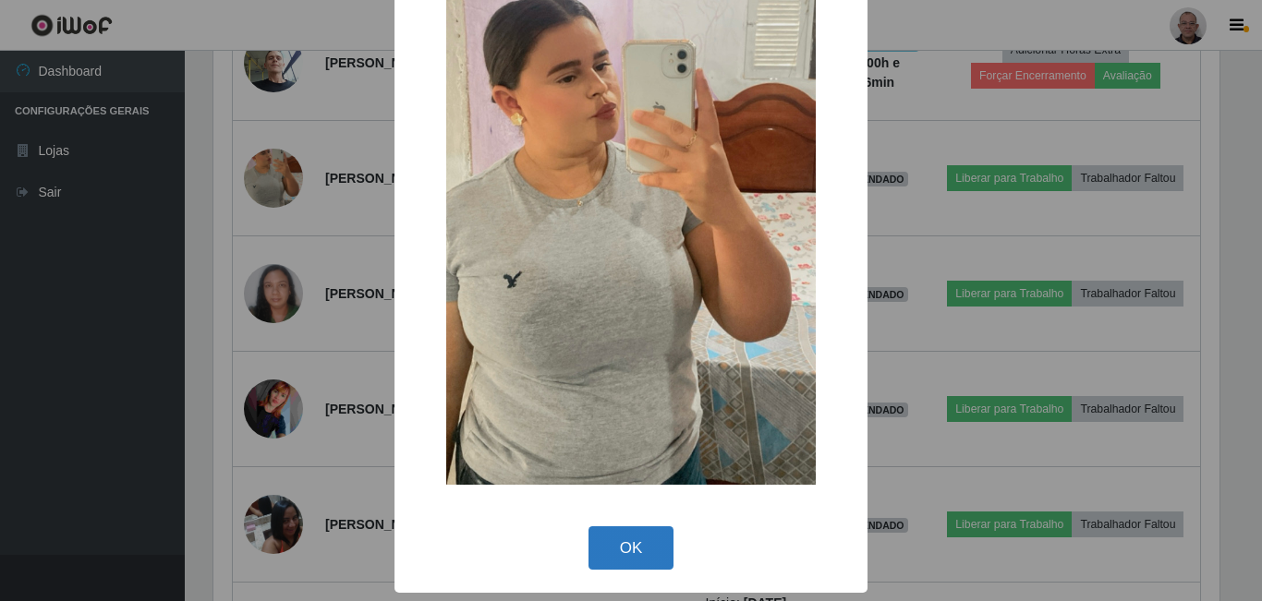
click at [621, 416] on button "OK" at bounding box center [631, 547] width 86 height 43
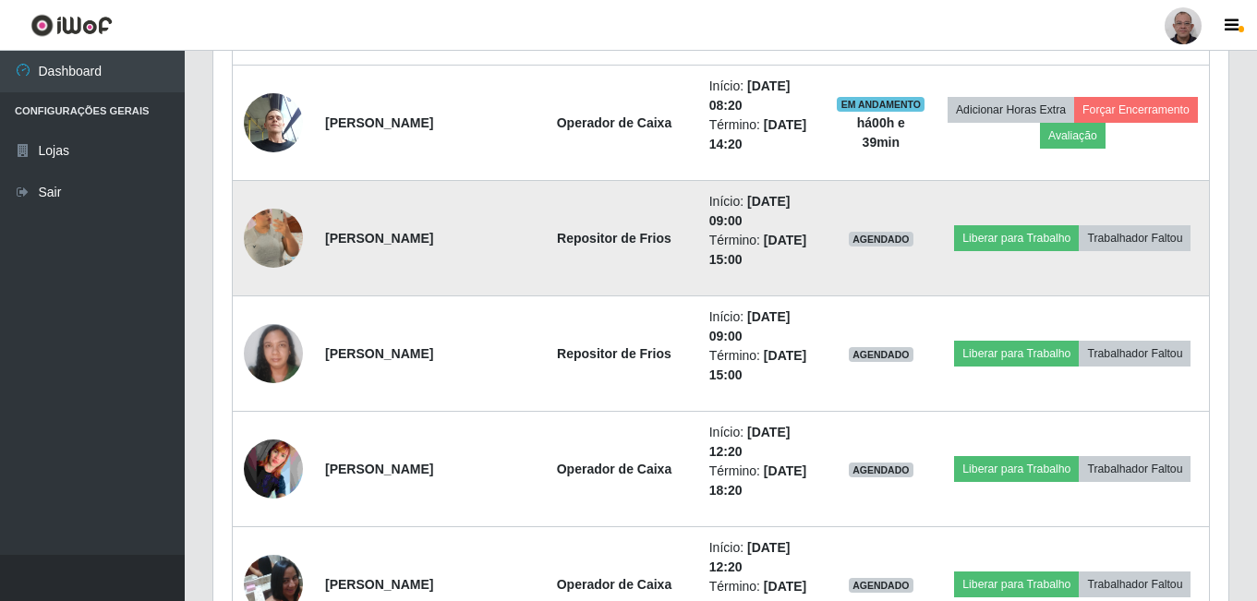
scroll to position [2328, 0]
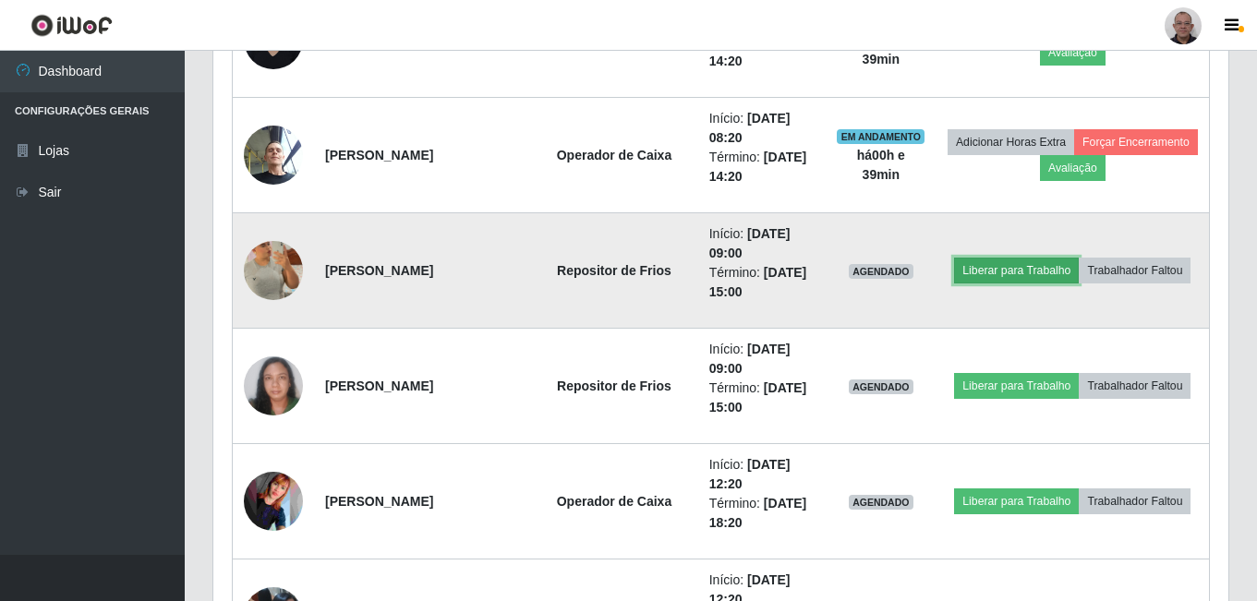
click at [752, 273] on button "Liberar para Trabalho" at bounding box center [1016, 271] width 125 height 26
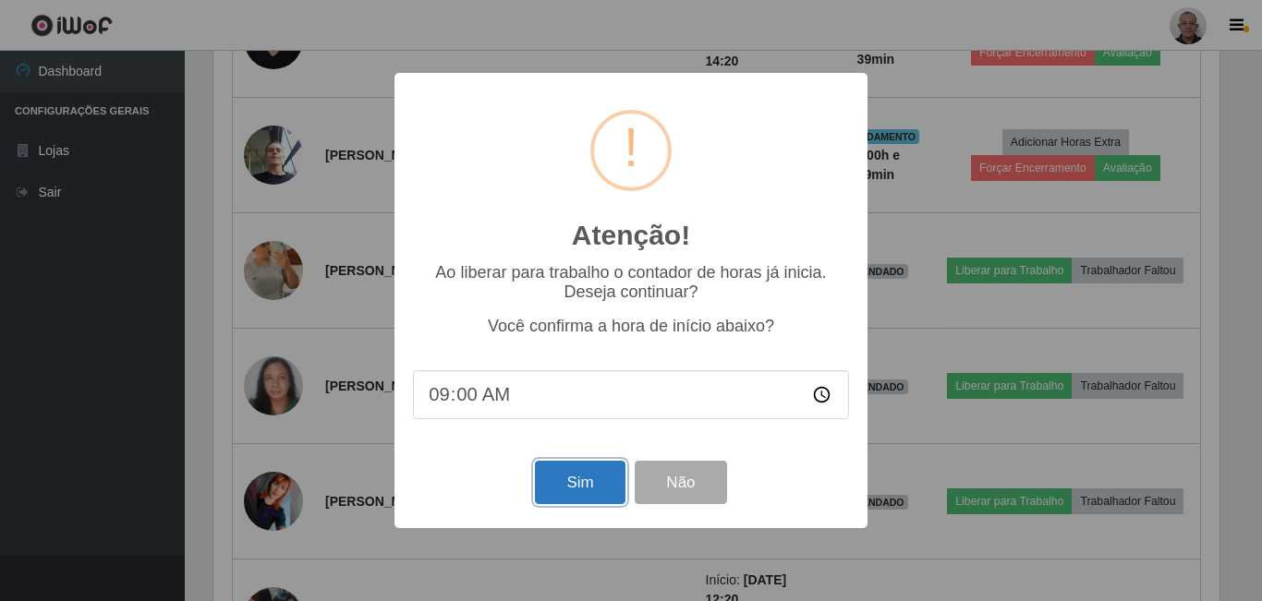
click at [576, 416] on button "Sim" at bounding box center [580, 482] width 90 height 43
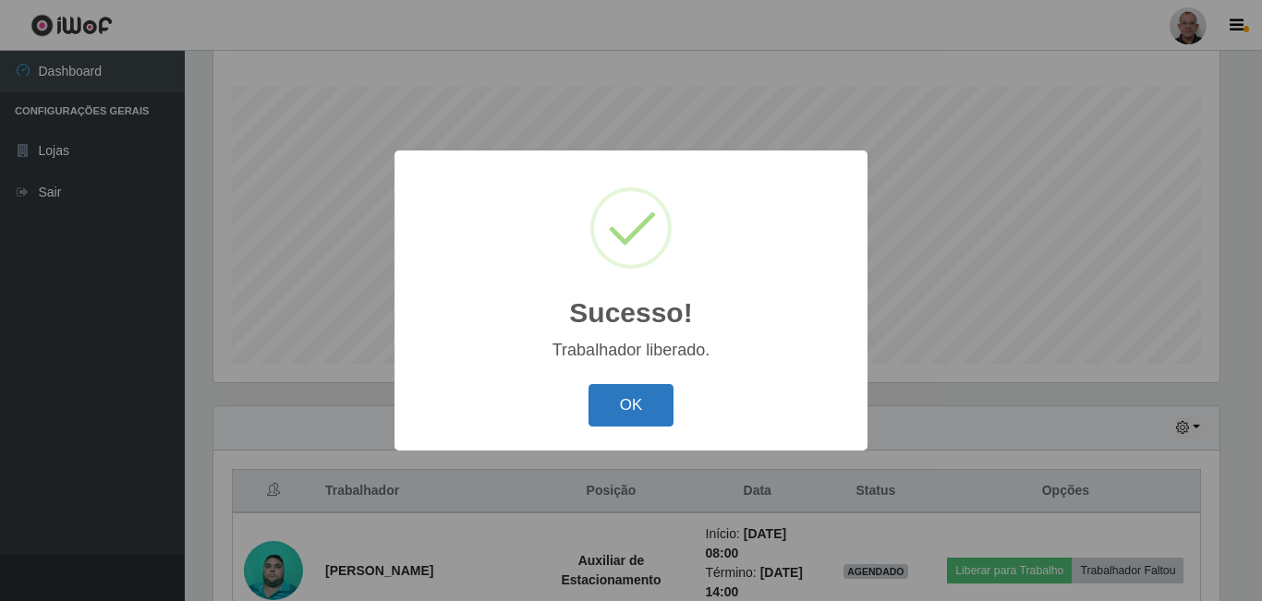
click at [633, 413] on button "OK" at bounding box center [631, 405] width 86 height 43
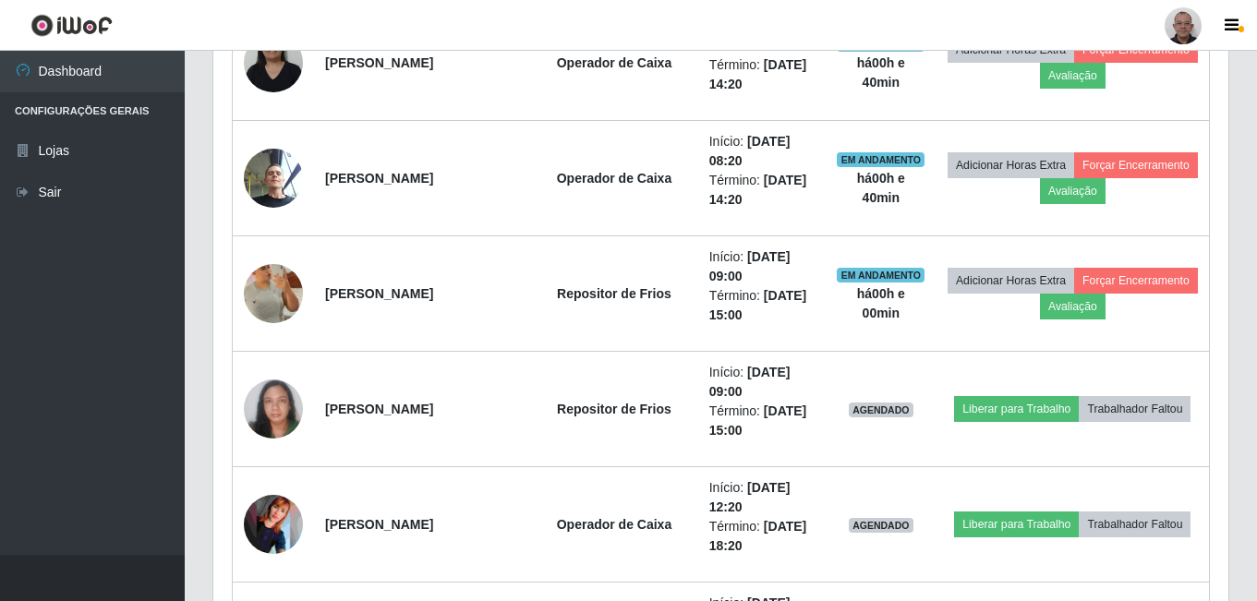
scroll to position [2328, 0]
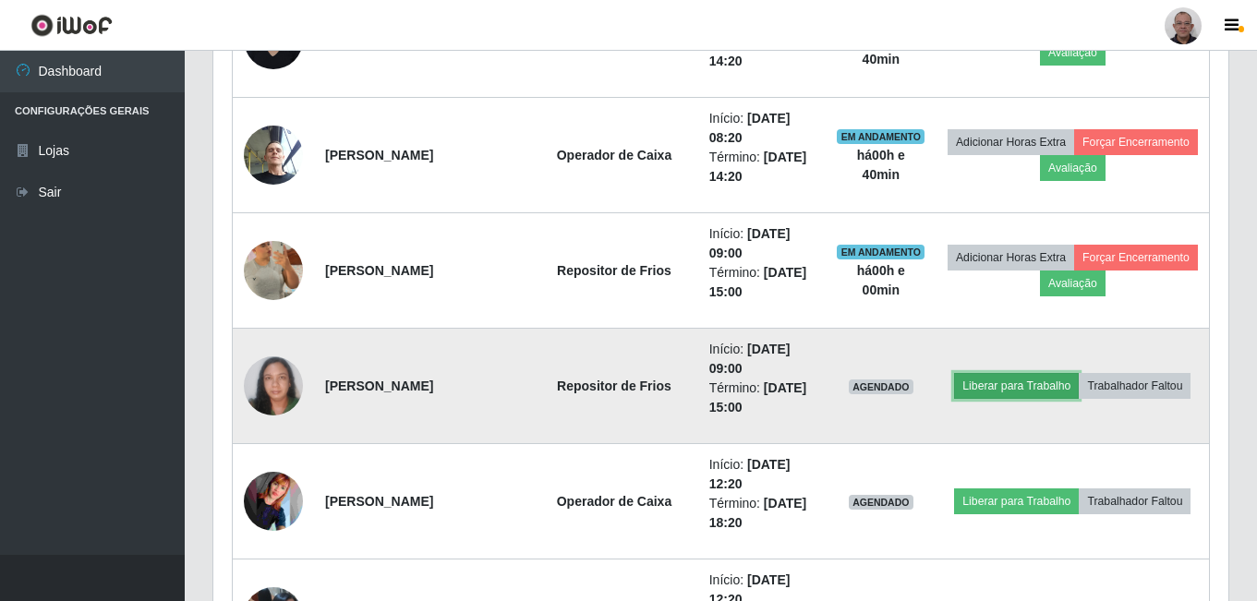
click at [752, 395] on button "Liberar para Trabalho" at bounding box center [1016, 386] width 125 height 26
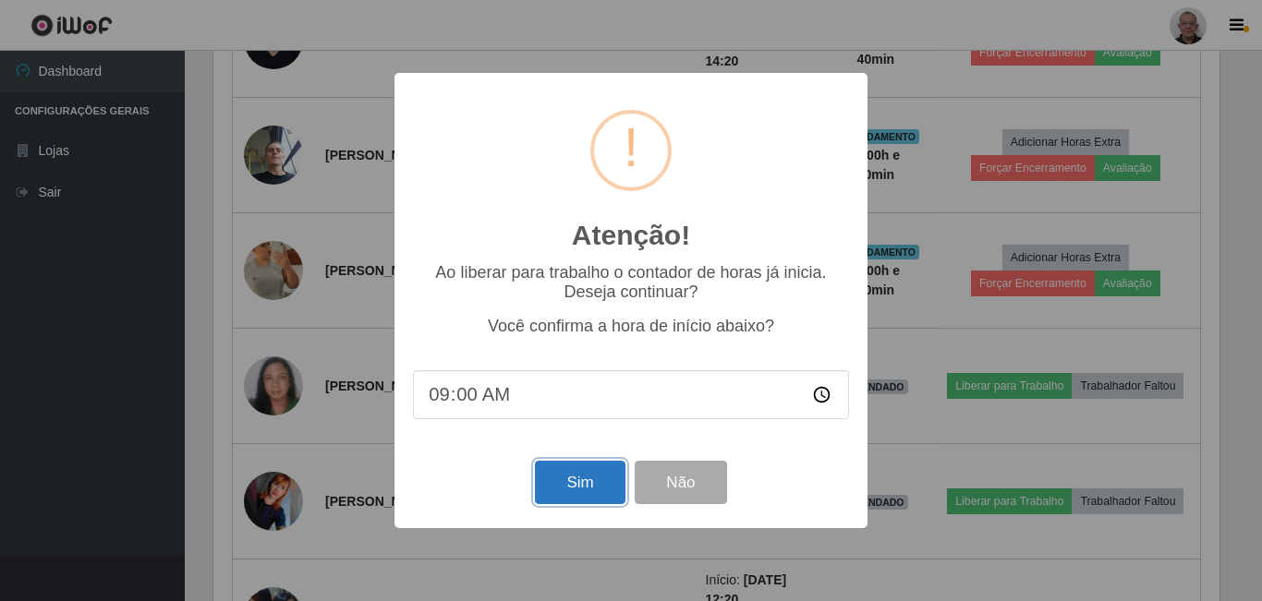
click at [539, 416] on button "Sim" at bounding box center [580, 482] width 90 height 43
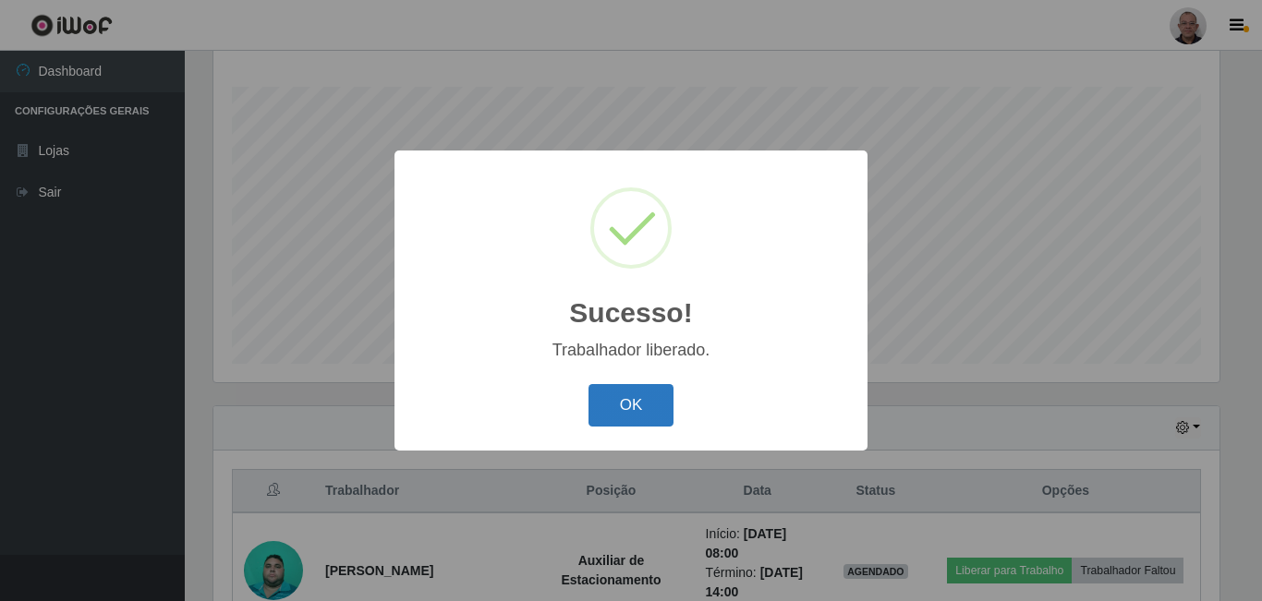
click at [630, 415] on button "OK" at bounding box center [631, 405] width 86 height 43
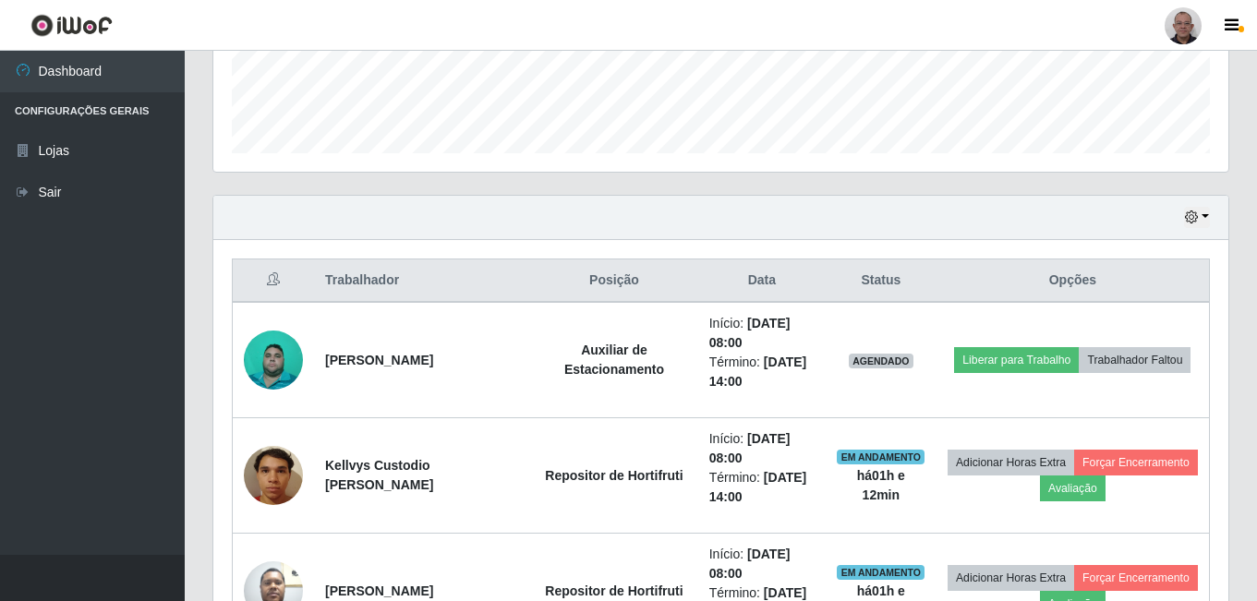
scroll to position [573, 0]
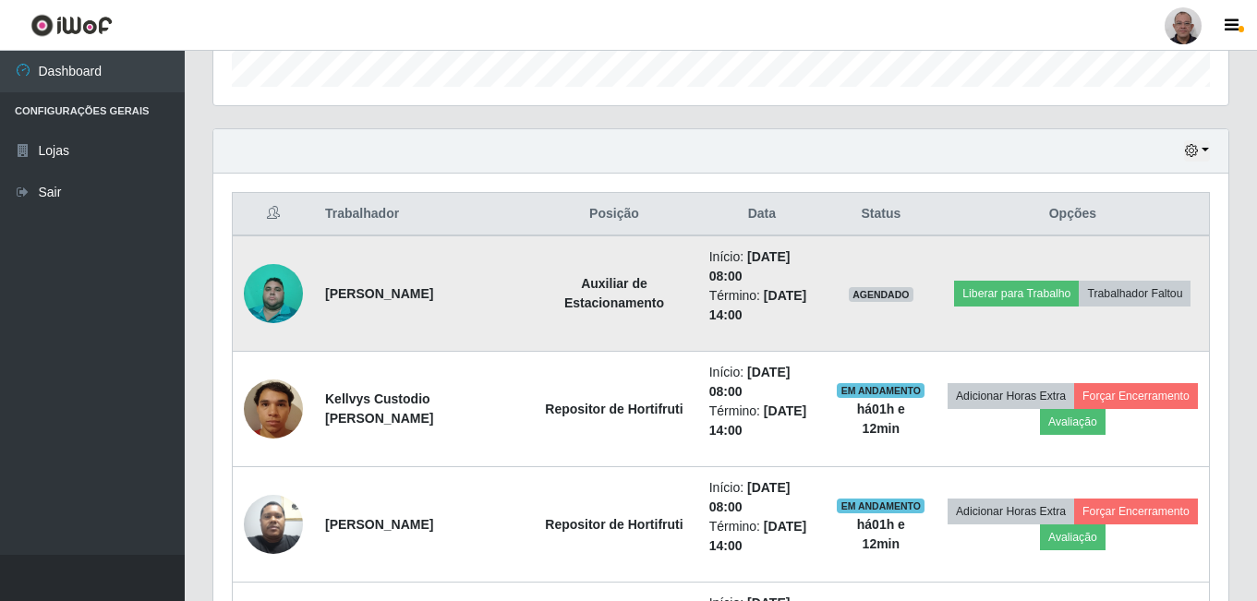
click at [269, 296] on img at bounding box center [273, 294] width 59 height 78
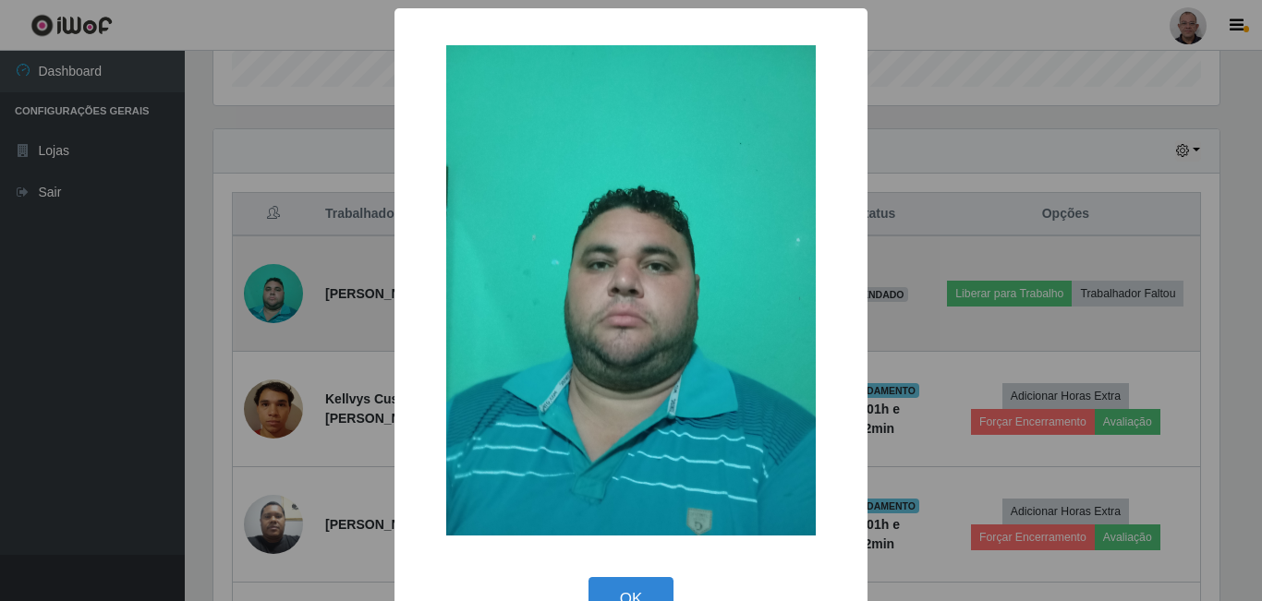
click at [269, 296] on div "× OK Cancel" at bounding box center [631, 300] width 1262 height 601
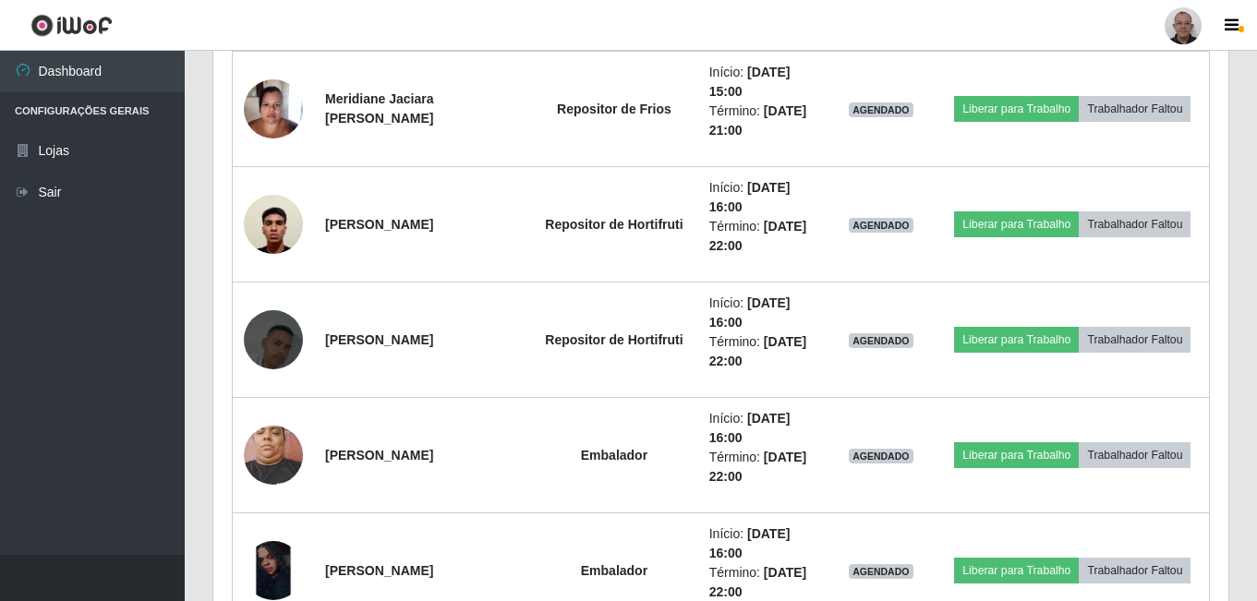
scroll to position [3344, 0]
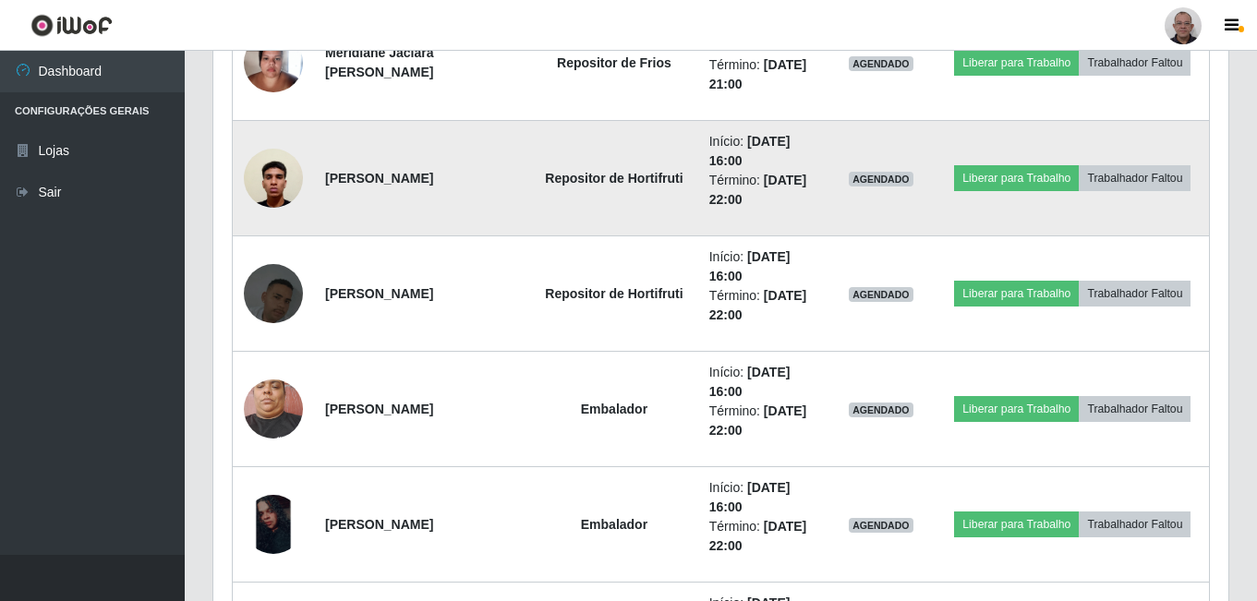
click at [282, 174] on img at bounding box center [273, 178] width 59 height 78
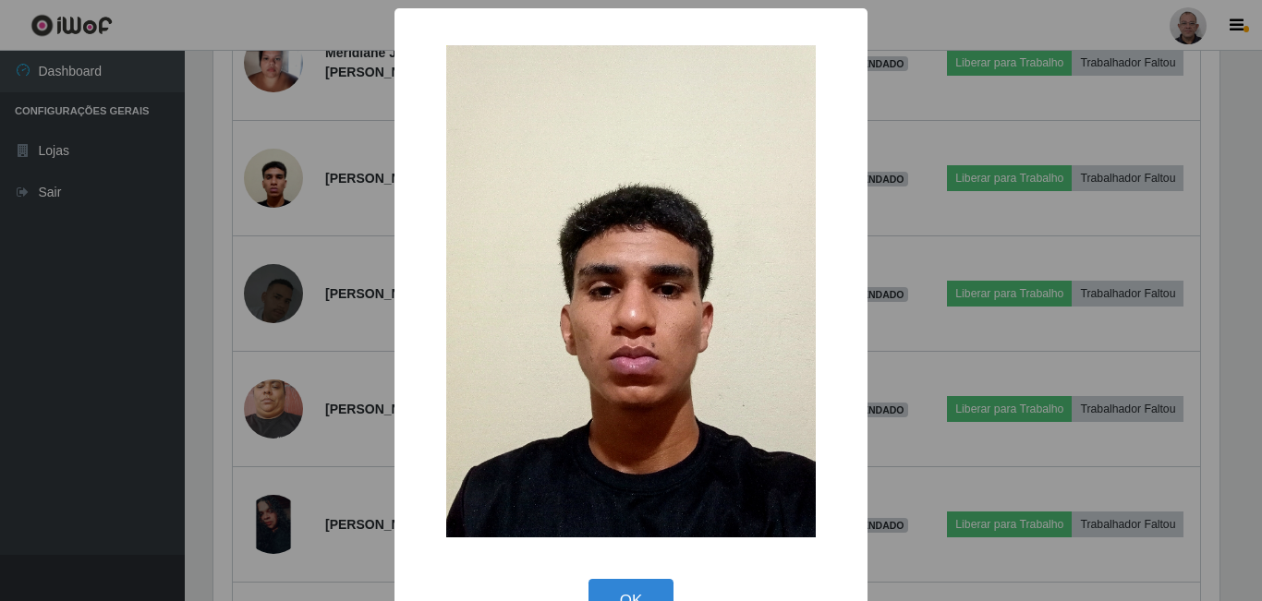
click at [281, 176] on div "× OK Cancel" at bounding box center [631, 300] width 1262 height 601
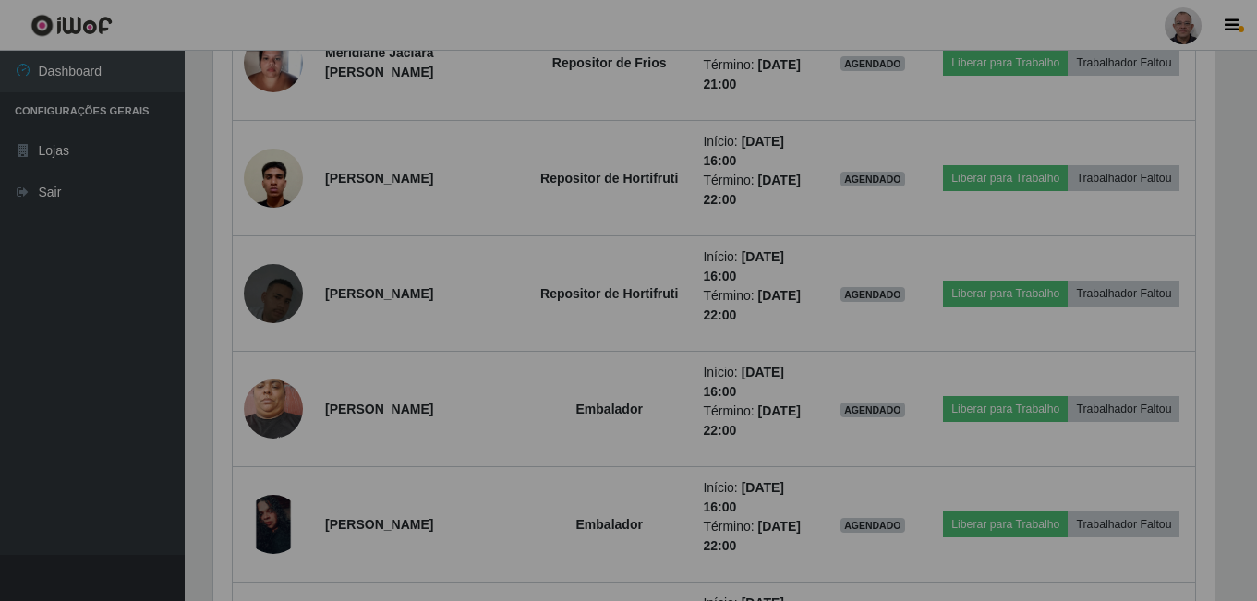
scroll to position [383, 1015]
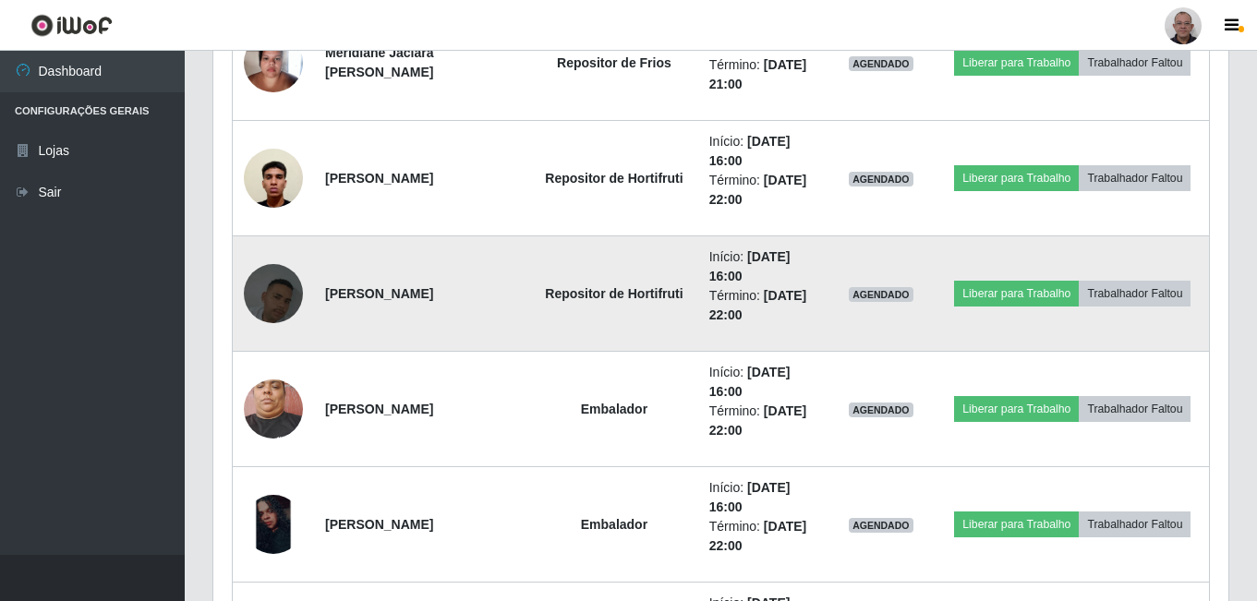
click at [288, 293] on img at bounding box center [273, 293] width 59 height 105
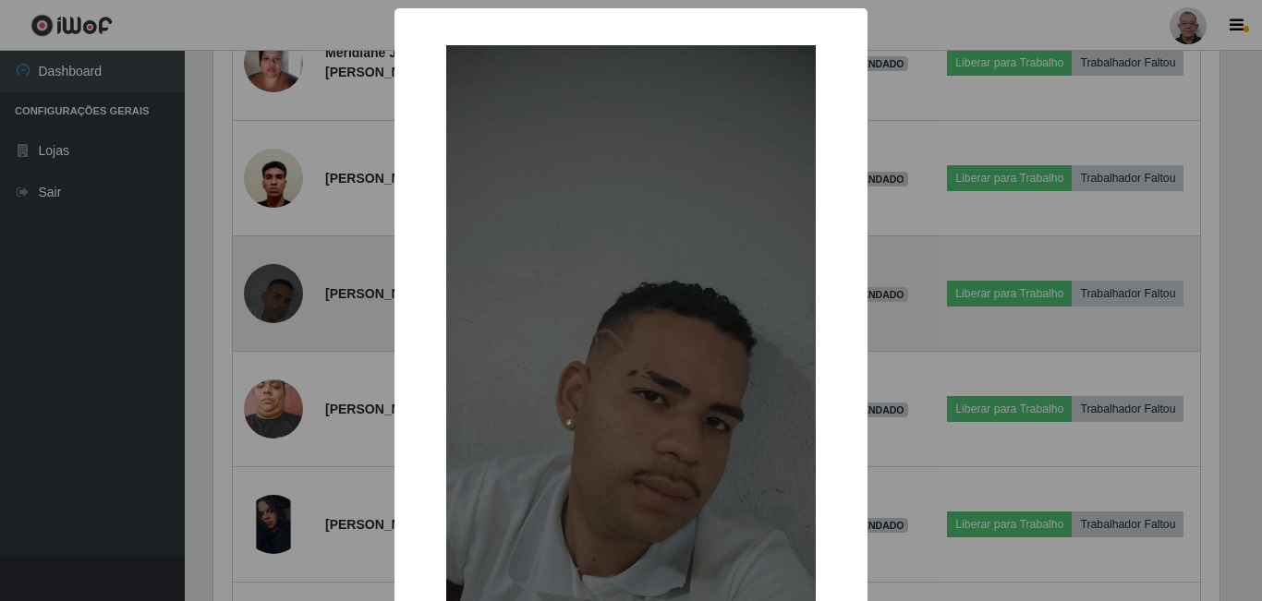
click at [288, 293] on div "× OK Cancel" at bounding box center [631, 300] width 1262 height 601
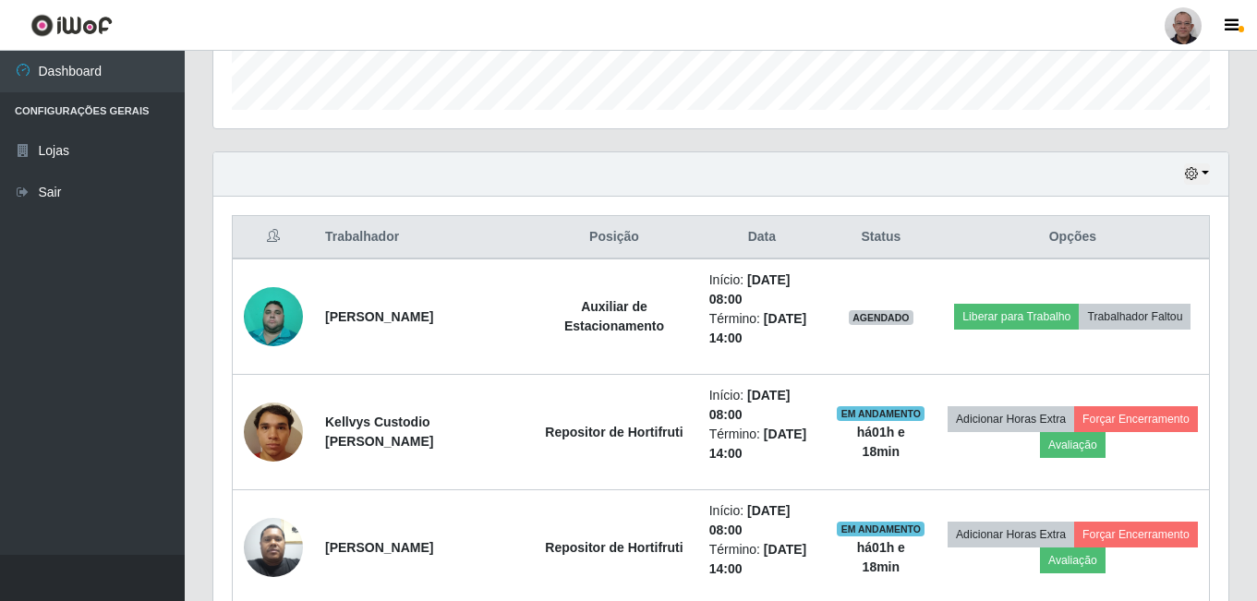
scroll to position [0, 0]
